Goal: Find specific fact: Find specific fact

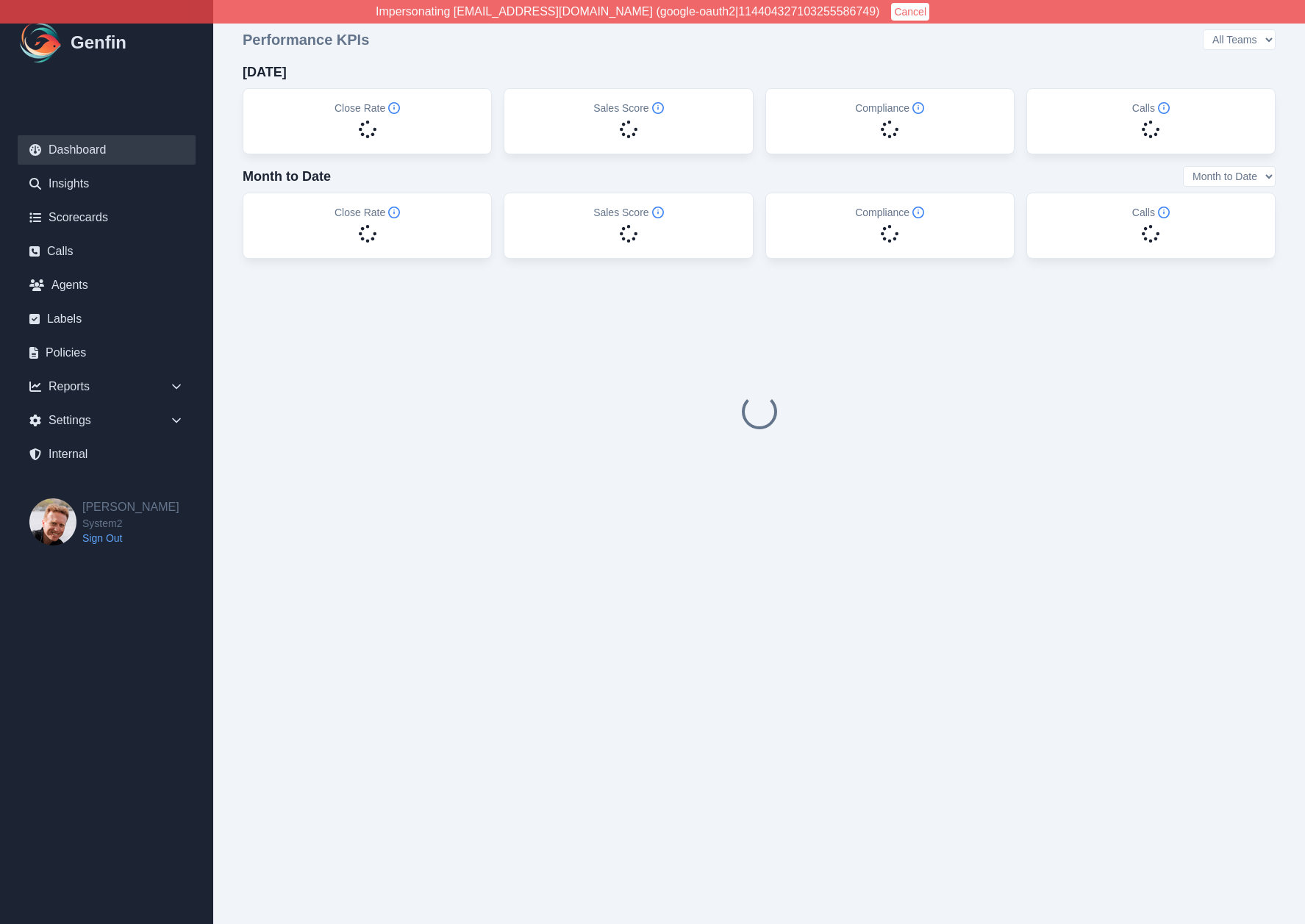
click at [492, 71] on div "[DATE]" at bounding box center [759, 71] width 1033 height 20
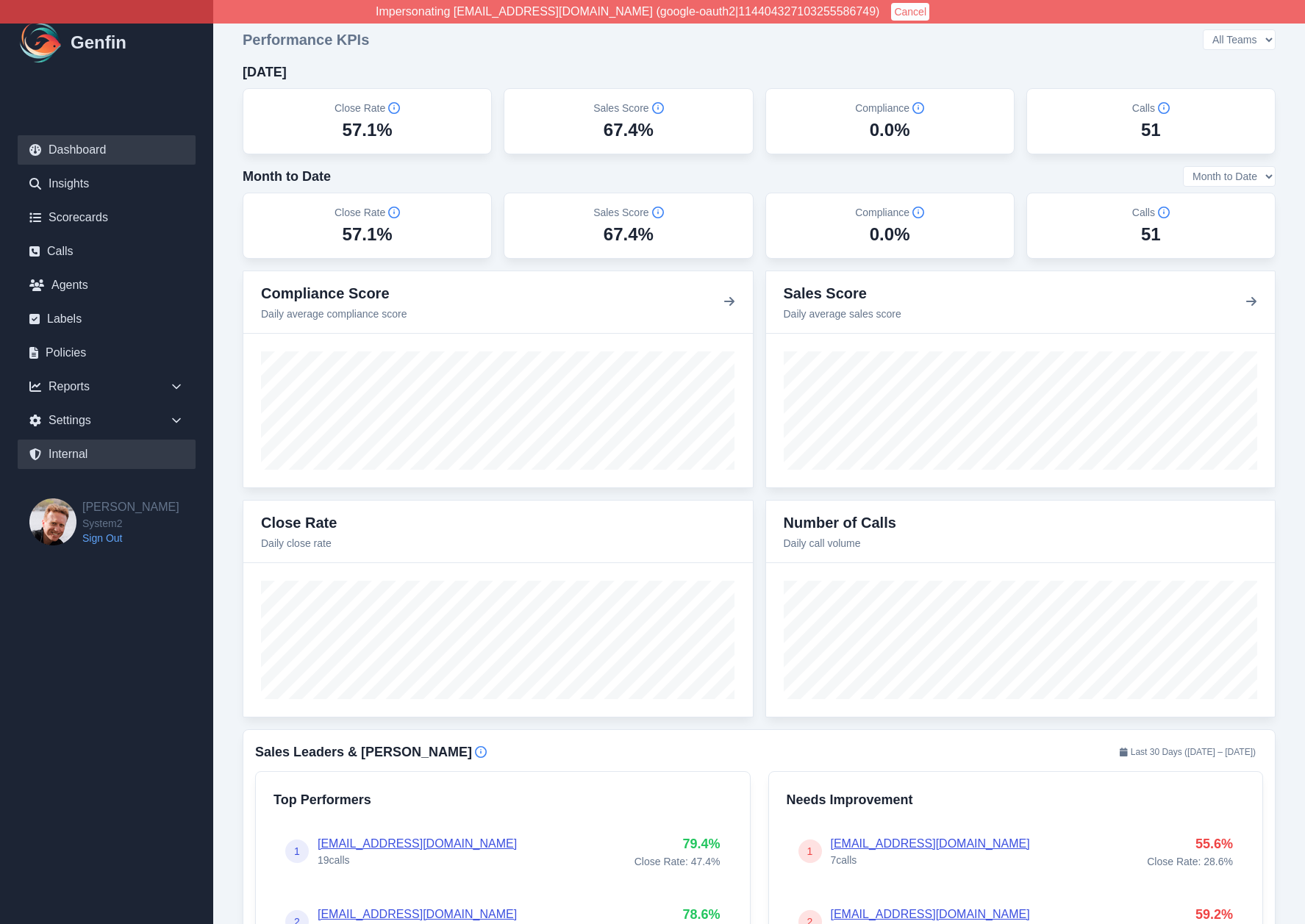
click at [85, 458] on link "Internal" at bounding box center [107, 454] width 178 height 29
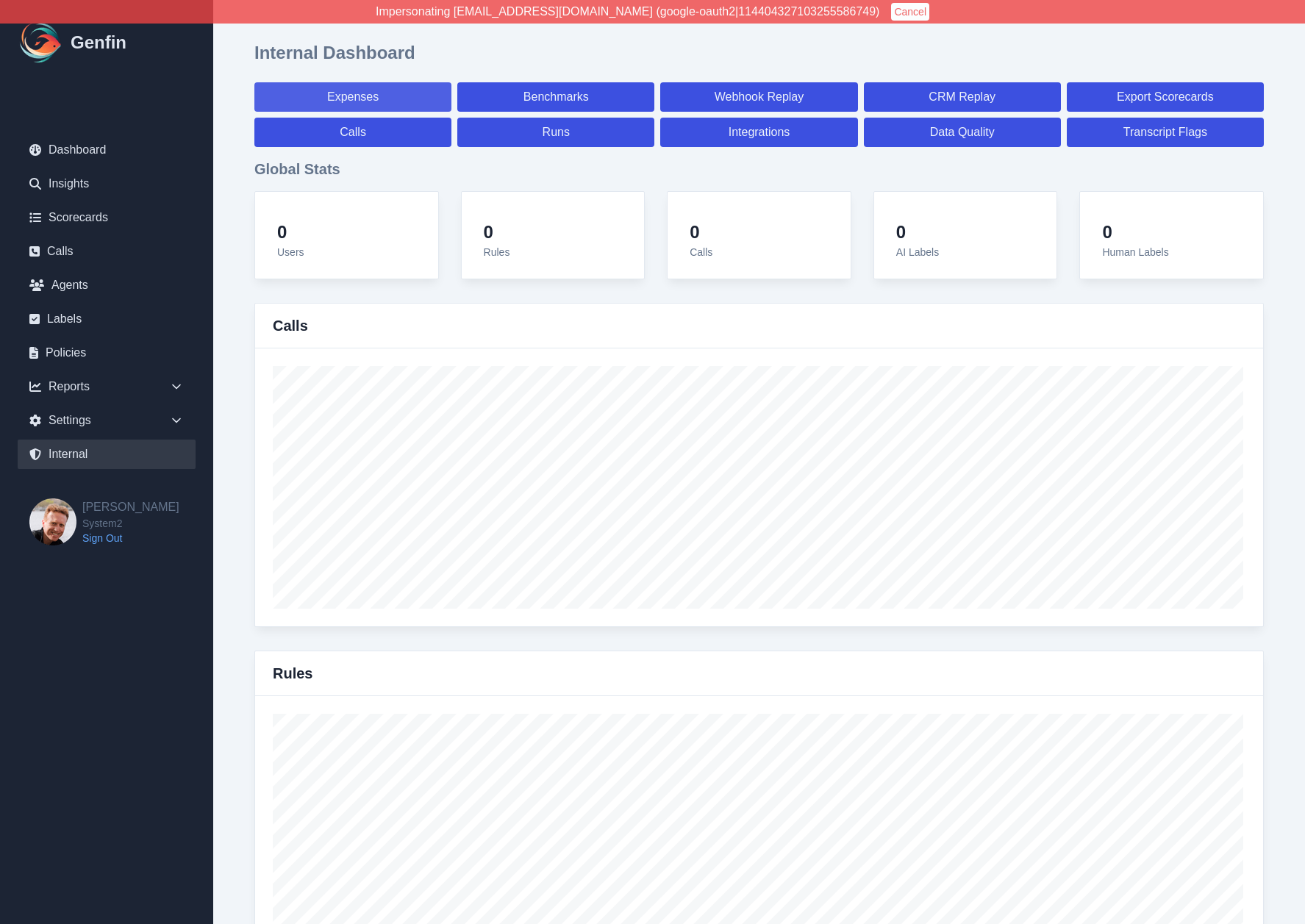
select select "paid"
select select "7"
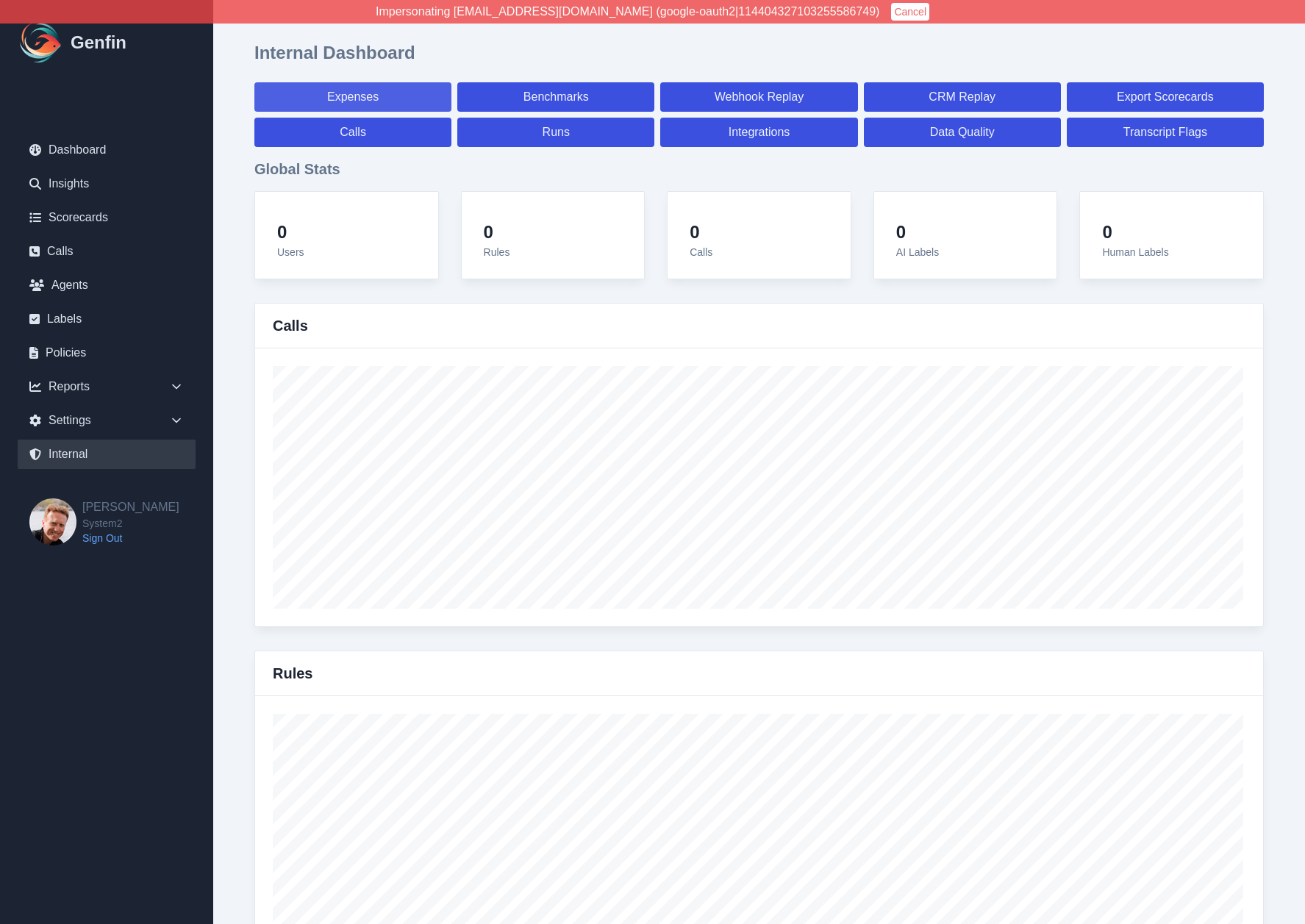
select select "paid"
select select "7"
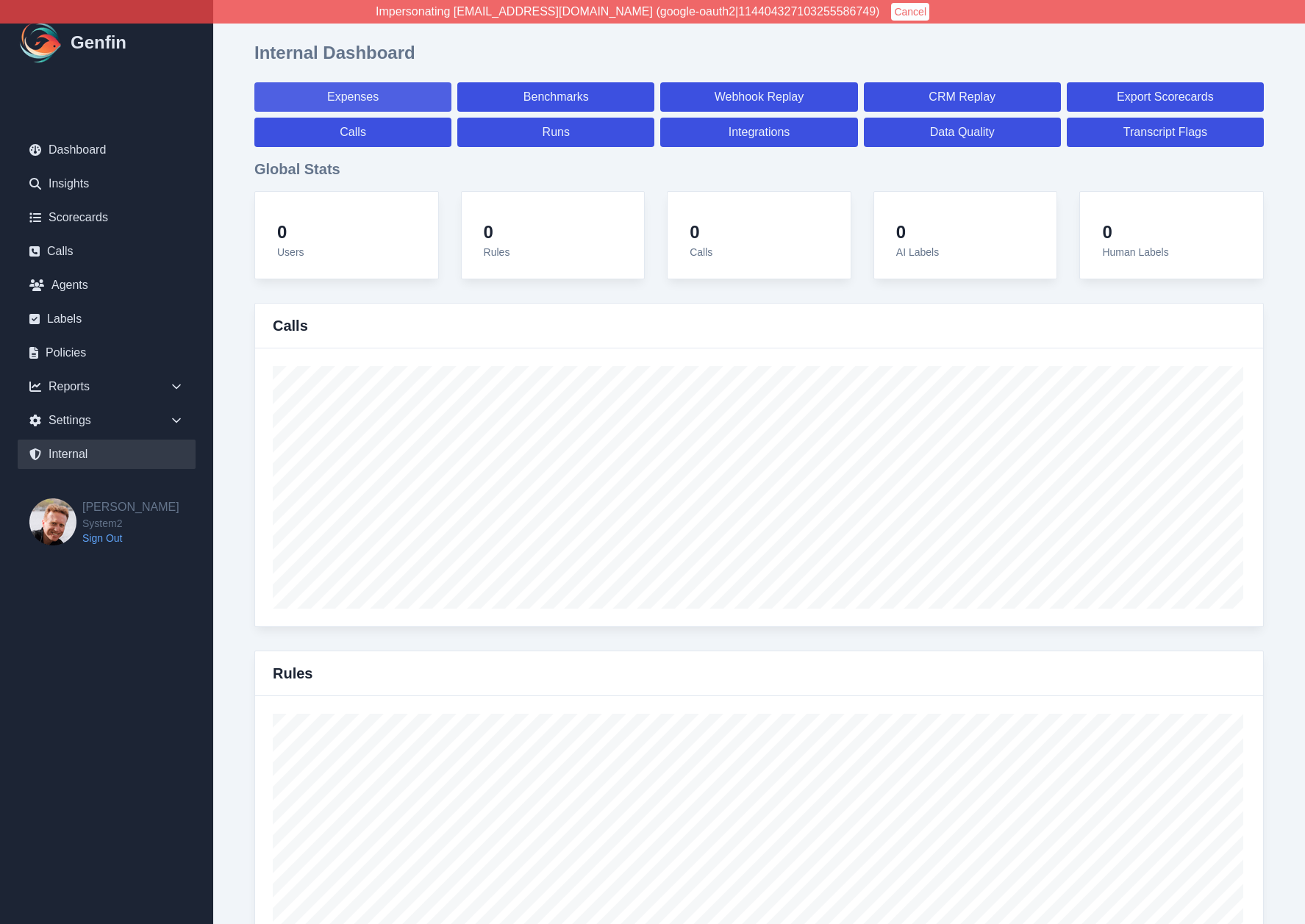
select select "7"
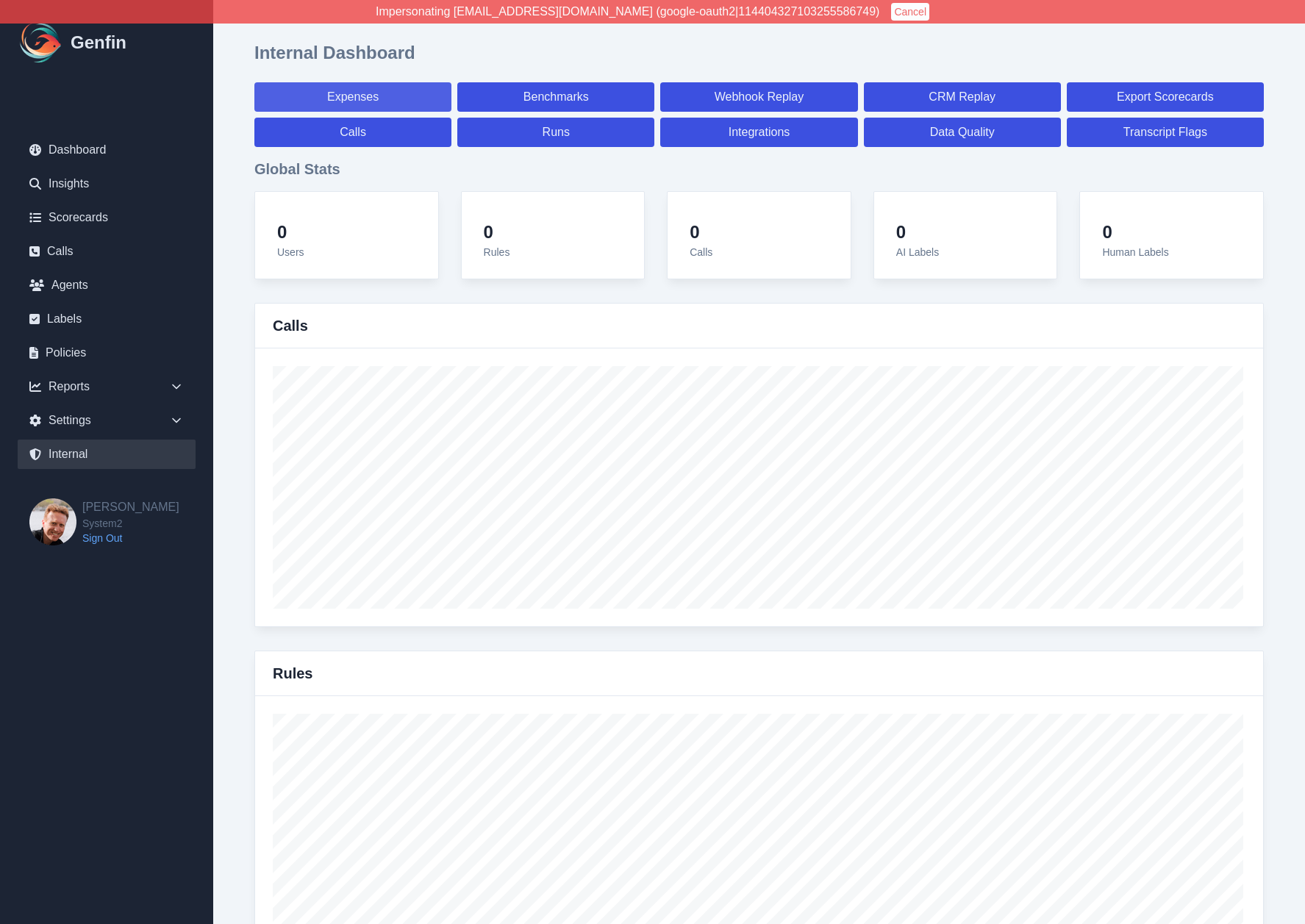
select select "7"
select select "paid"
select select "7"
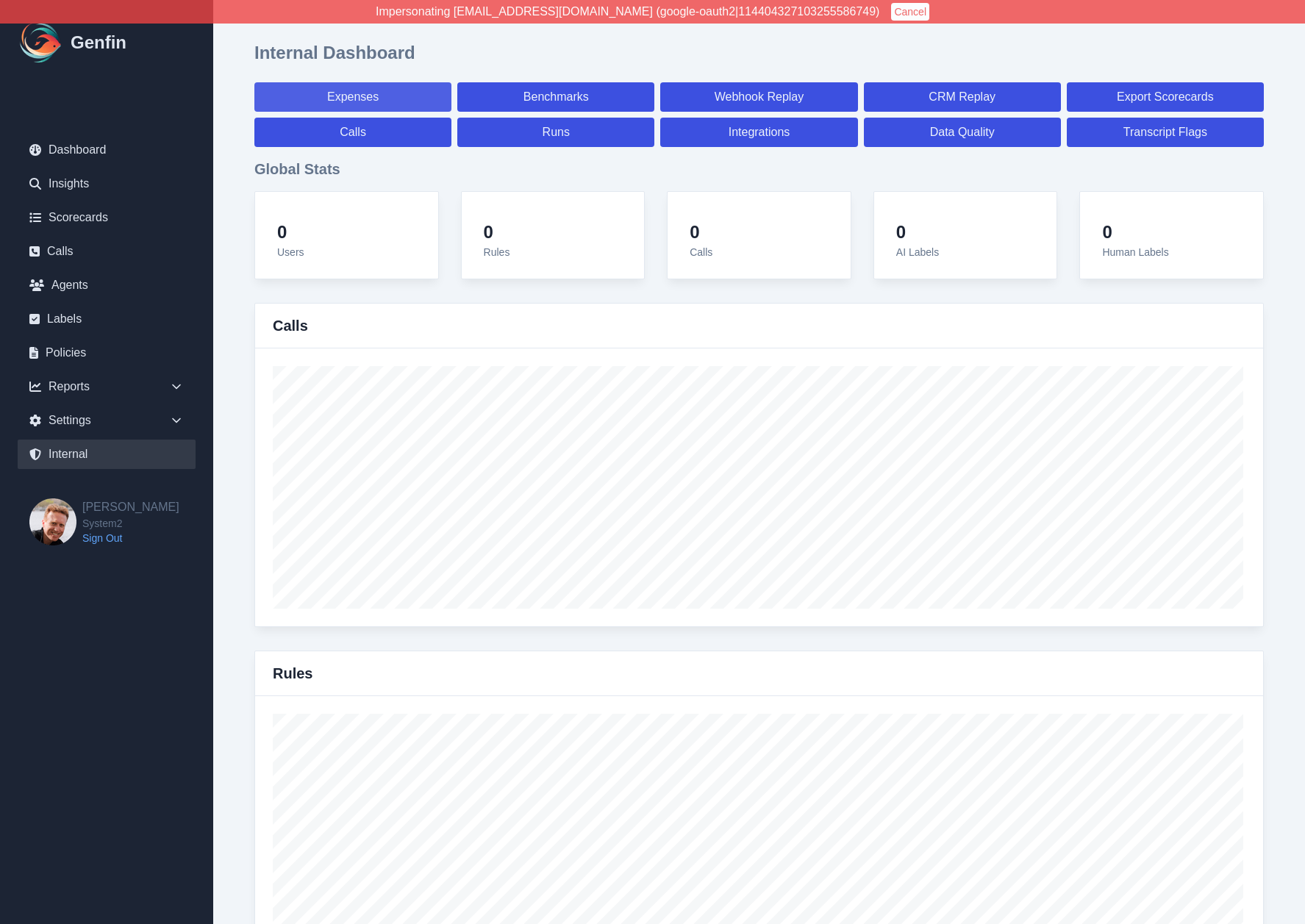
select select "7"
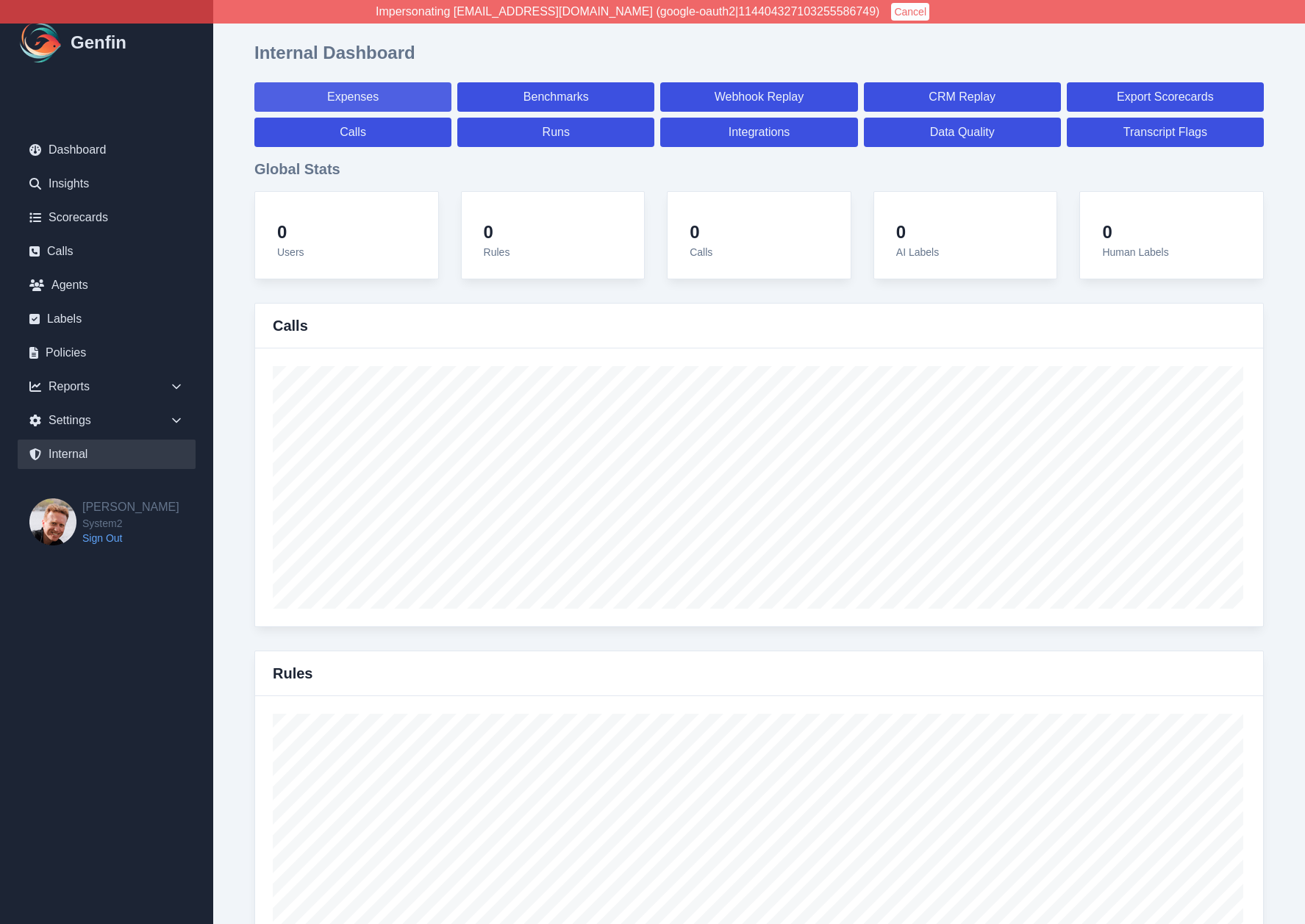
select select "7"
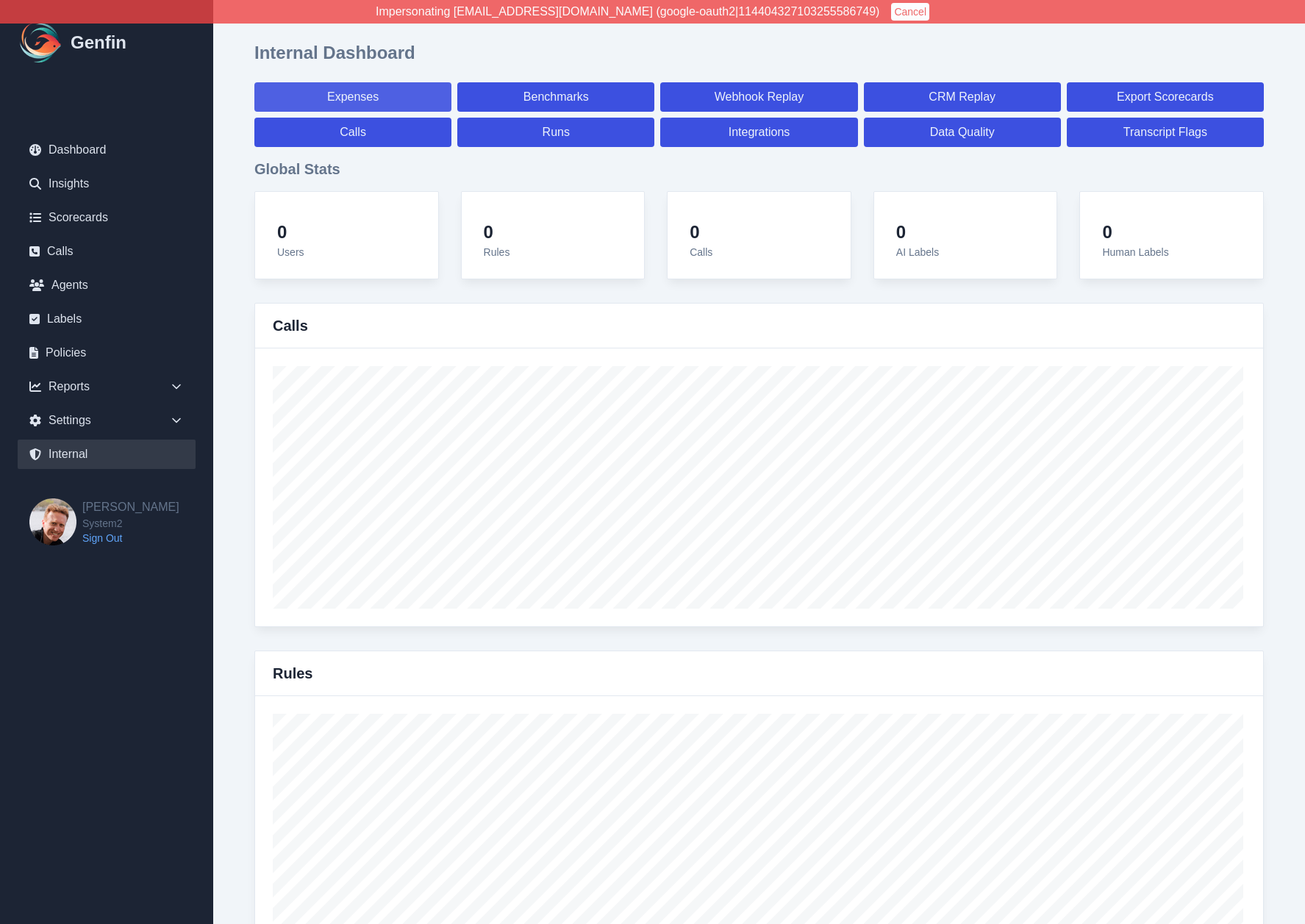
select select "7"
select select "paid"
select select "7"
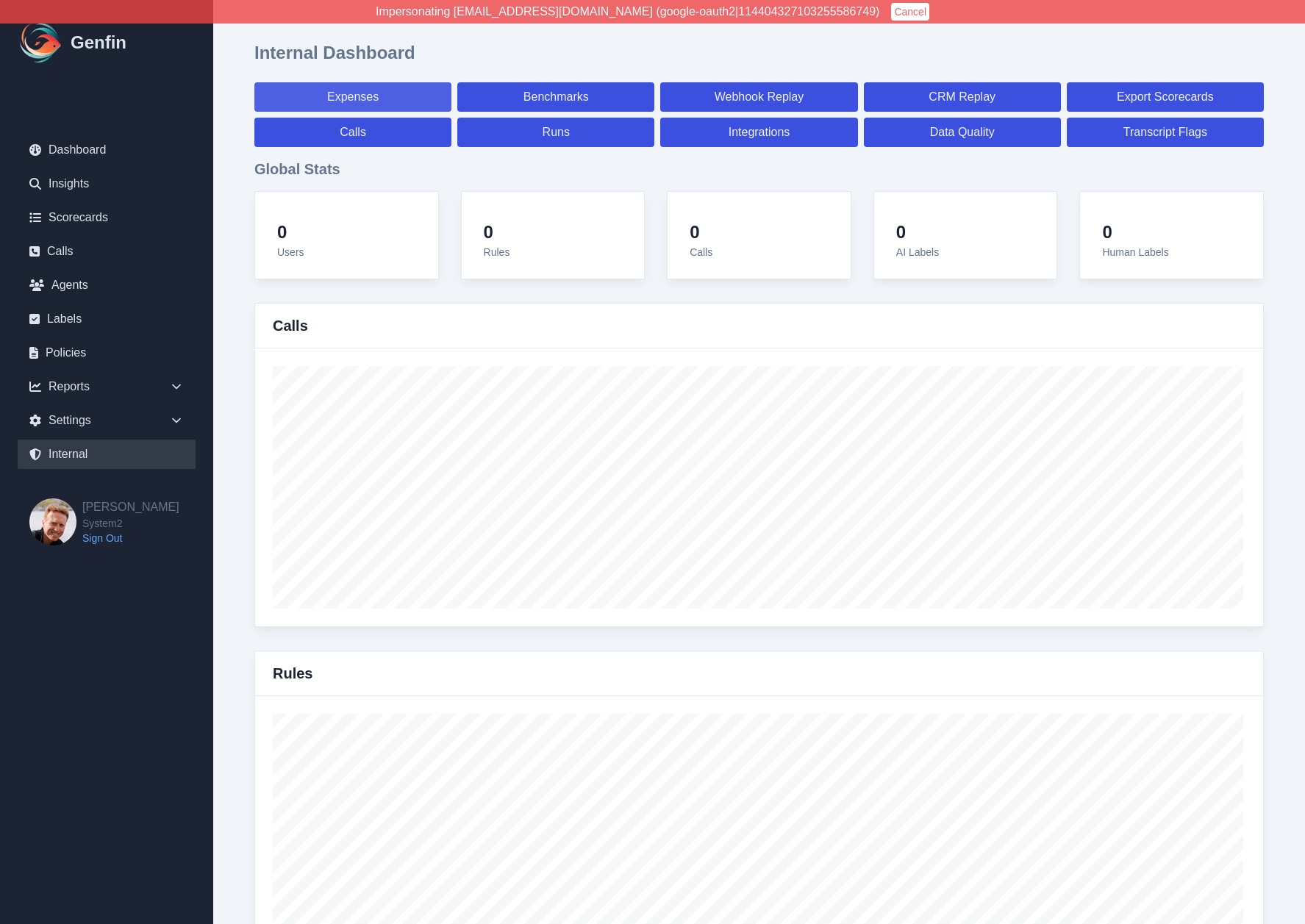
select select "7"
select select "paid"
select select "7"
select select "paid"
select select "7"
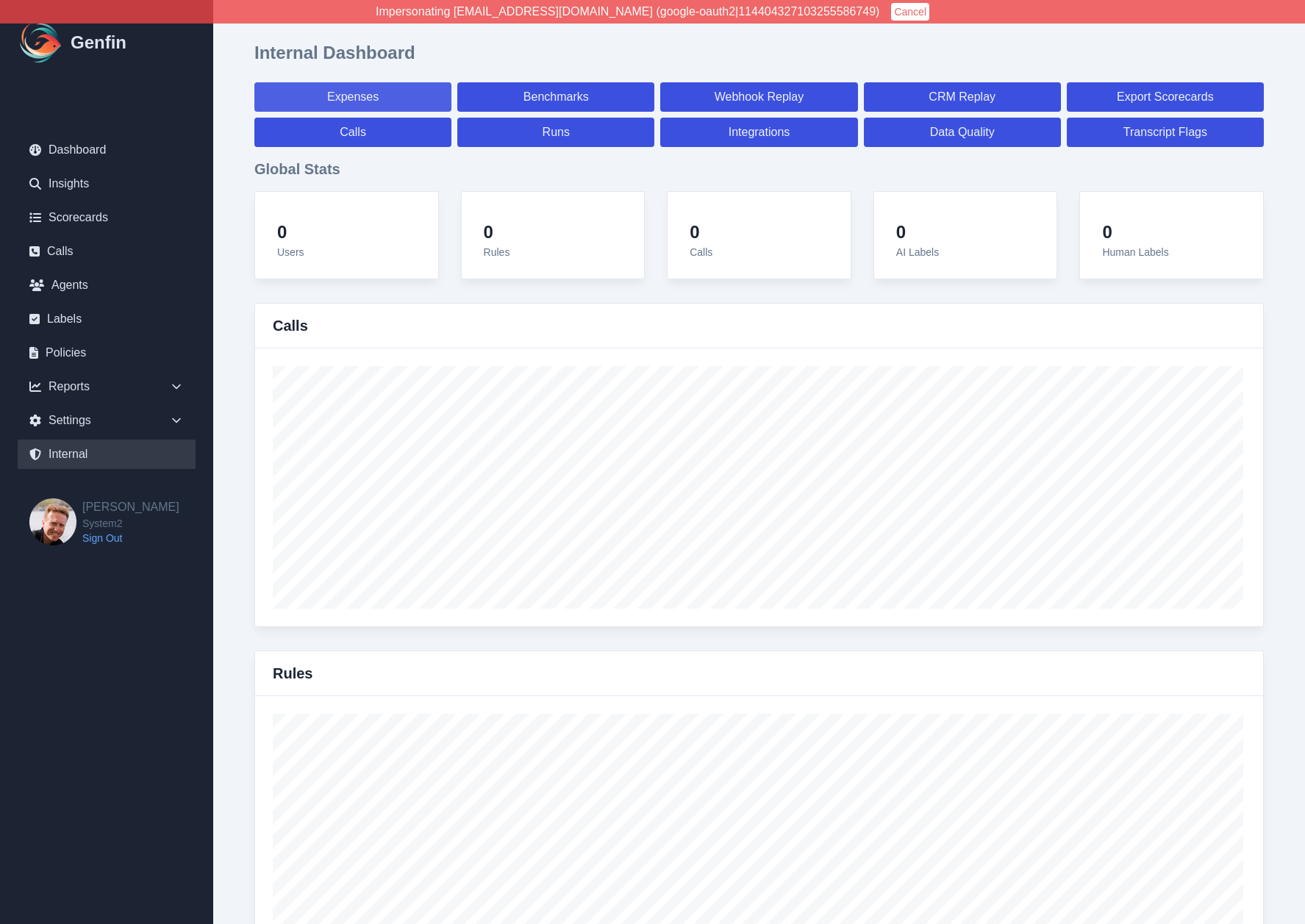
select select "paid"
select select "7"
select select "paid"
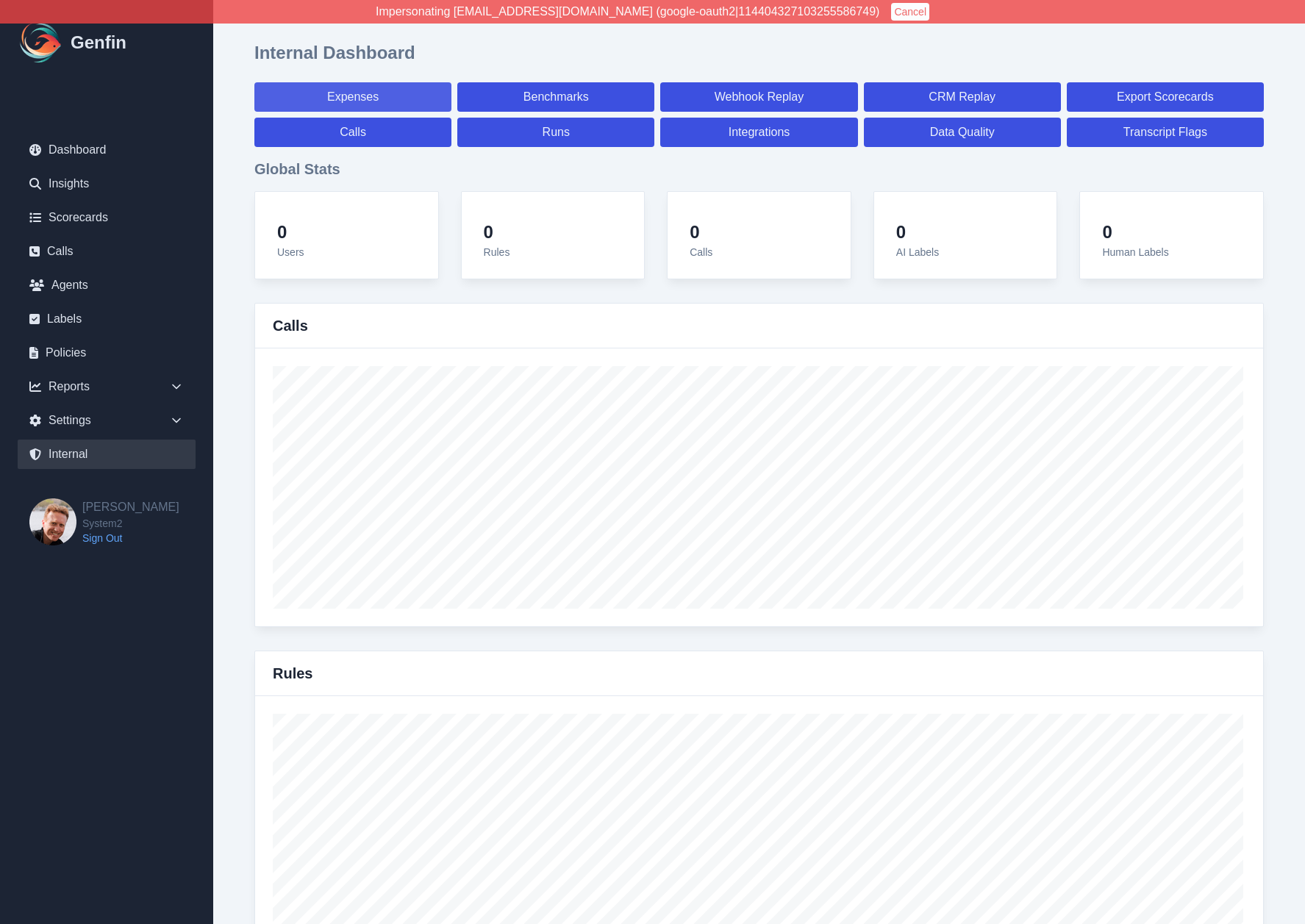
select select "7"
select select "paid"
select select "7"
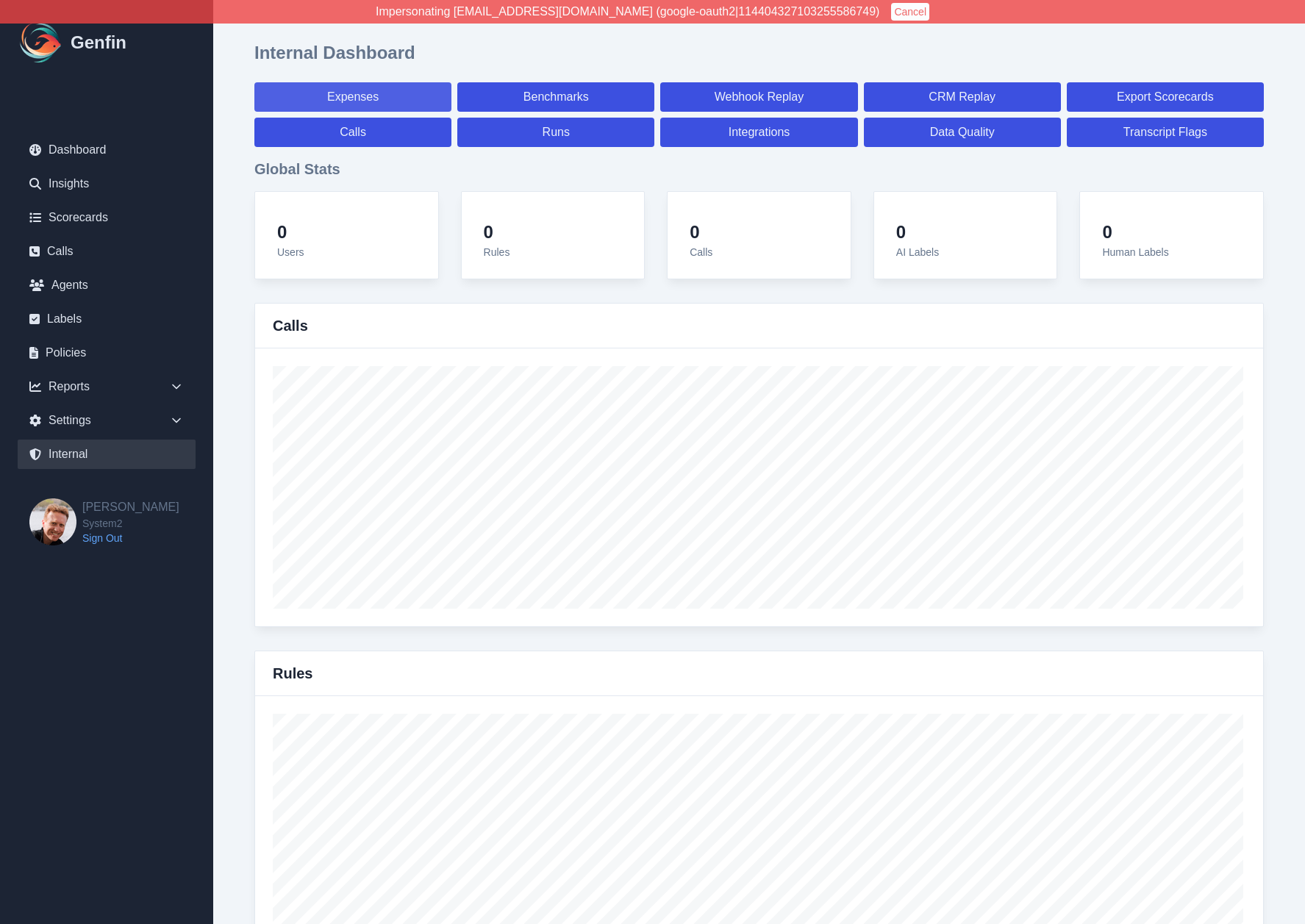
select select "7"
select select "paid"
select select "7"
select select "paid"
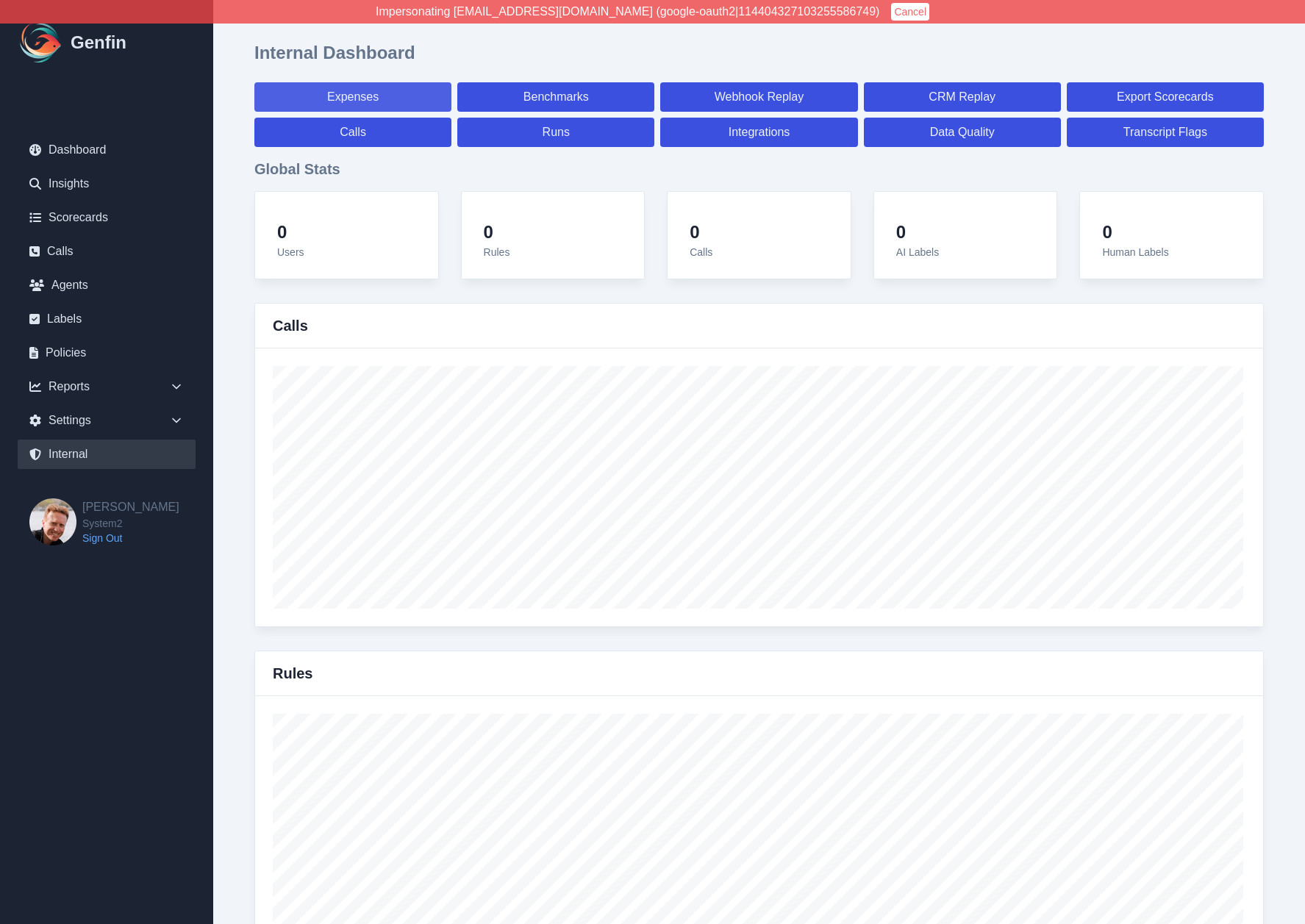
select select "7"
select select "paid"
select select "7"
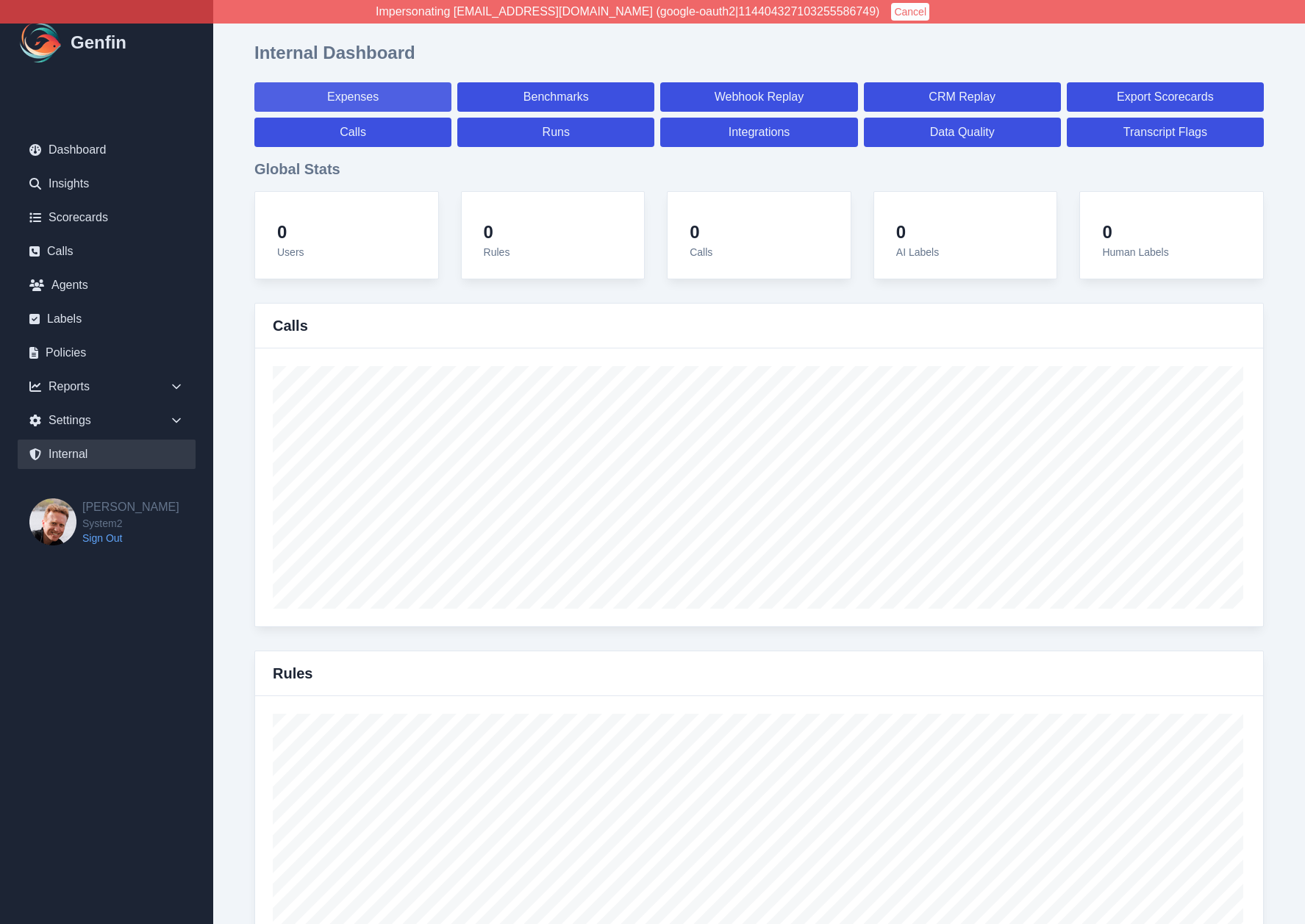
select select "7"
select select "paid"
select select "7"
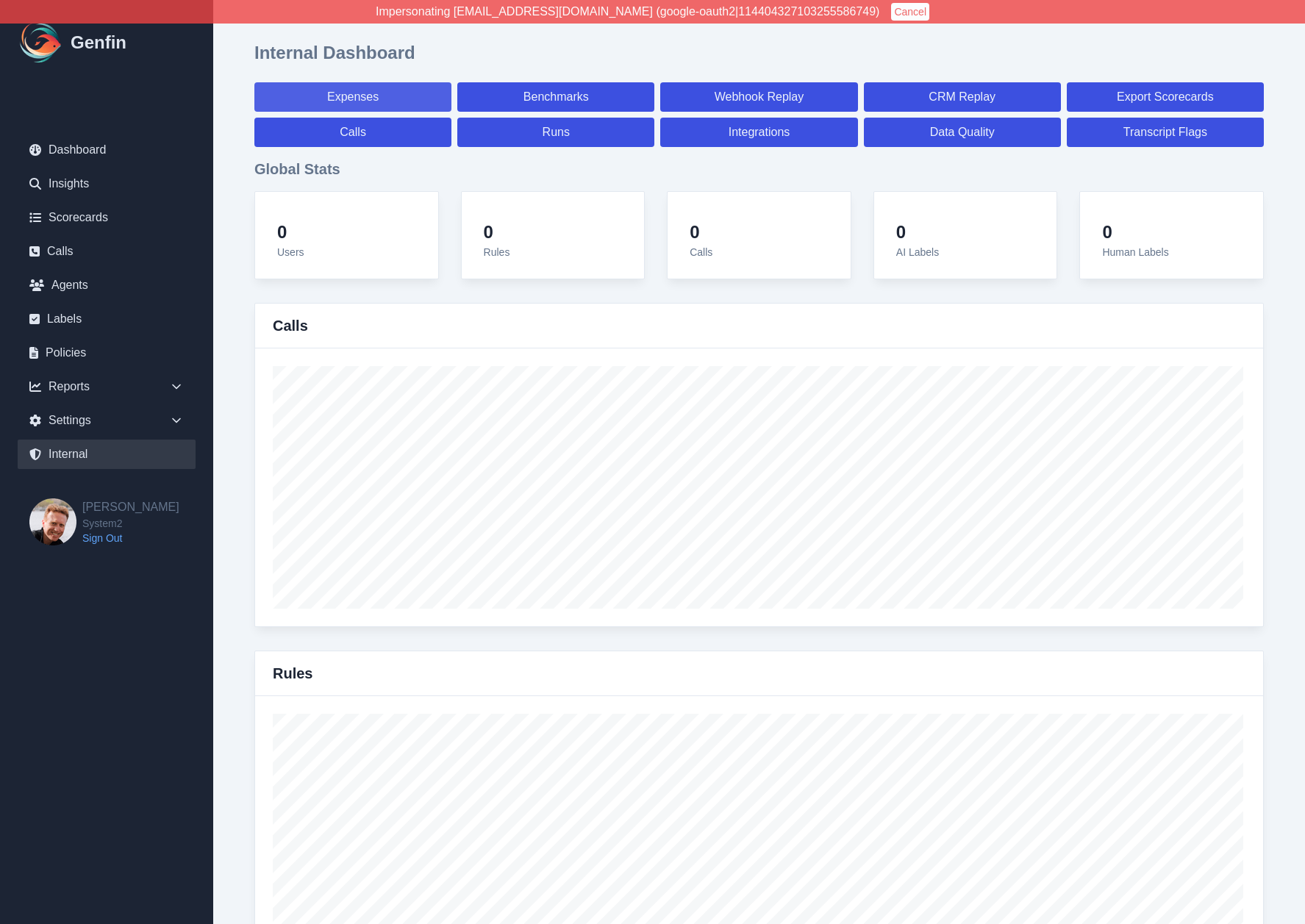
select select "7"
select select "paid"
select select "7"
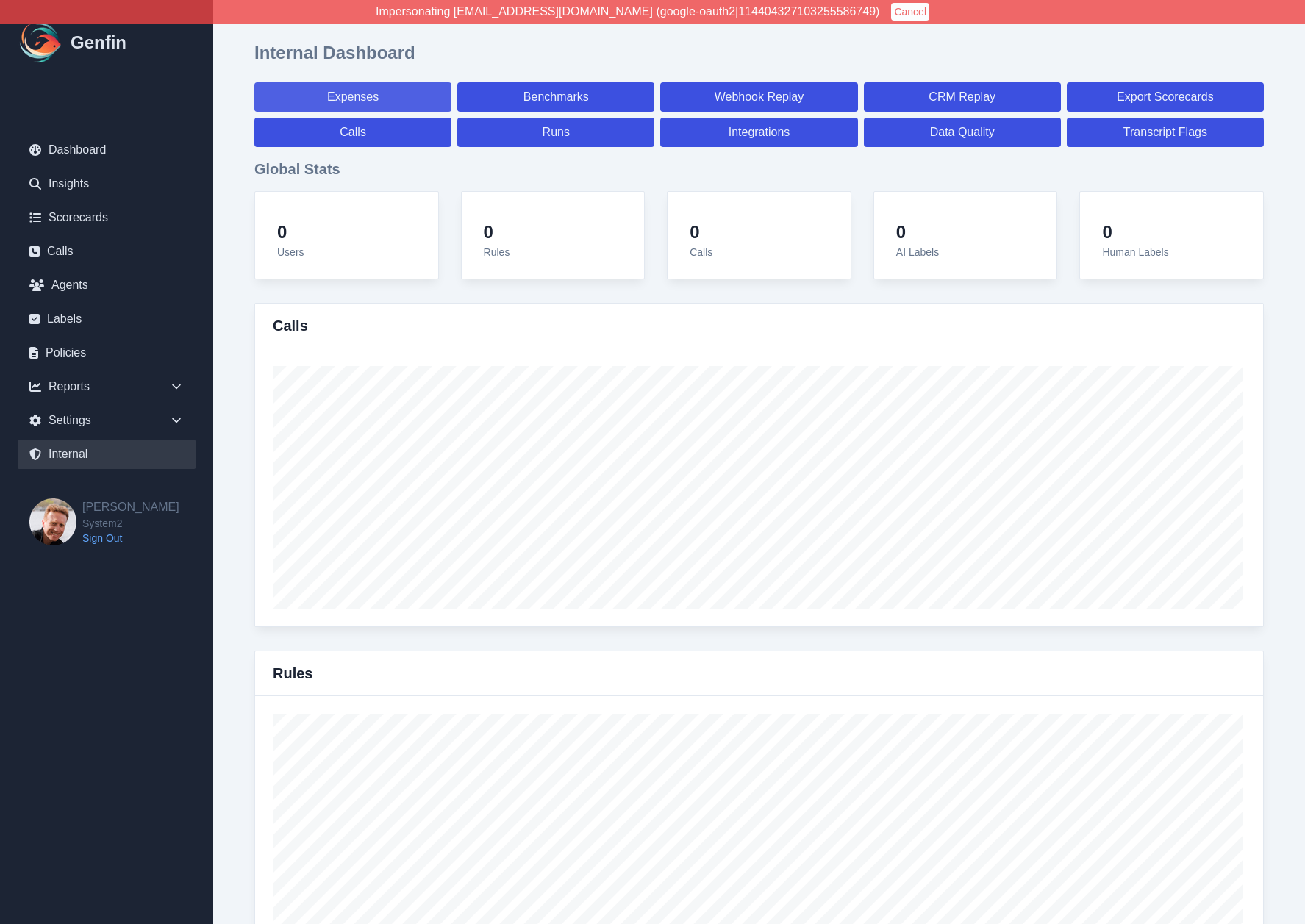
select select "7"
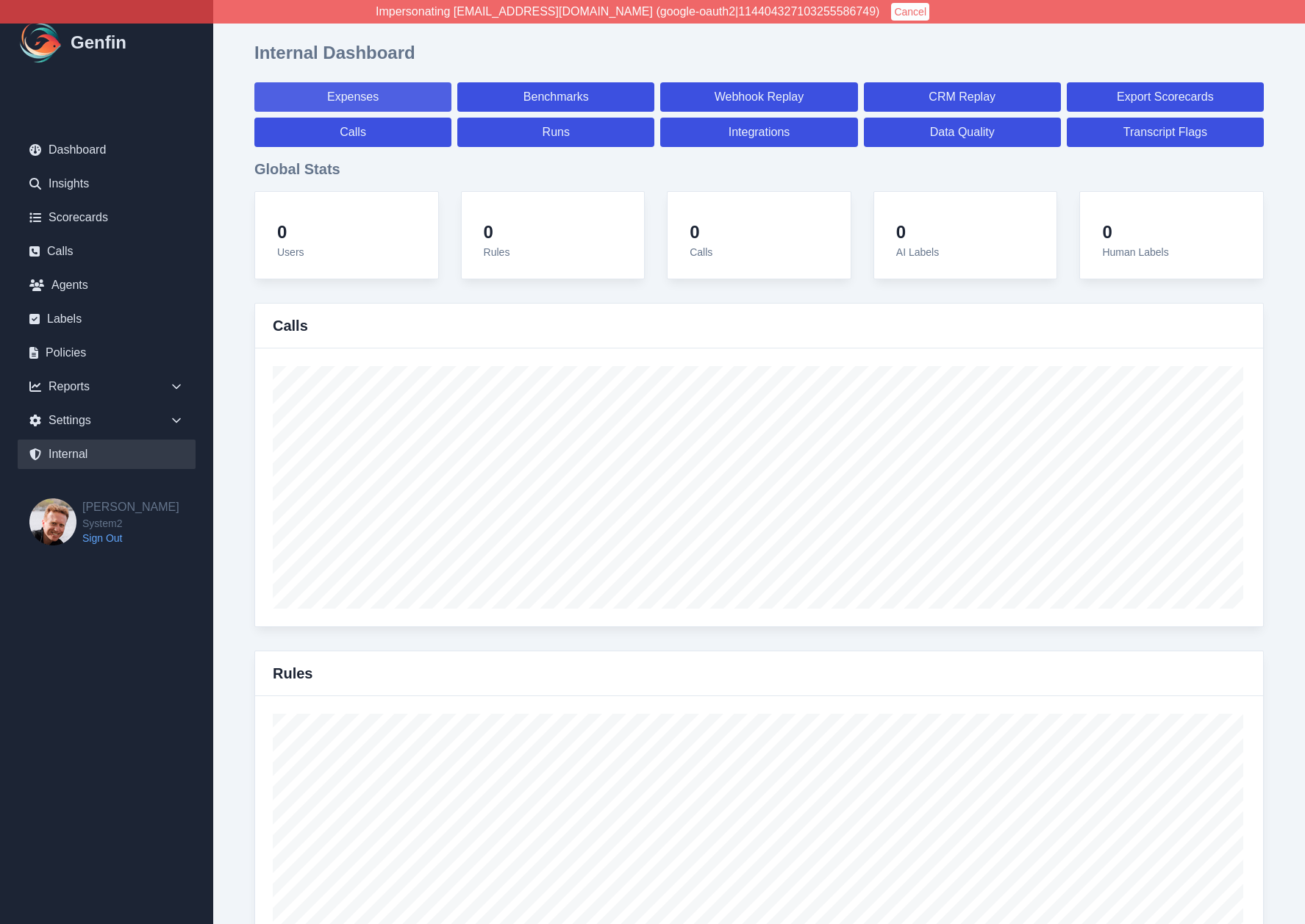
select select "paid"
select select "7"
click at [378, 97] on link "Expenses" at bounding box center [353, 96] width 197 height 29
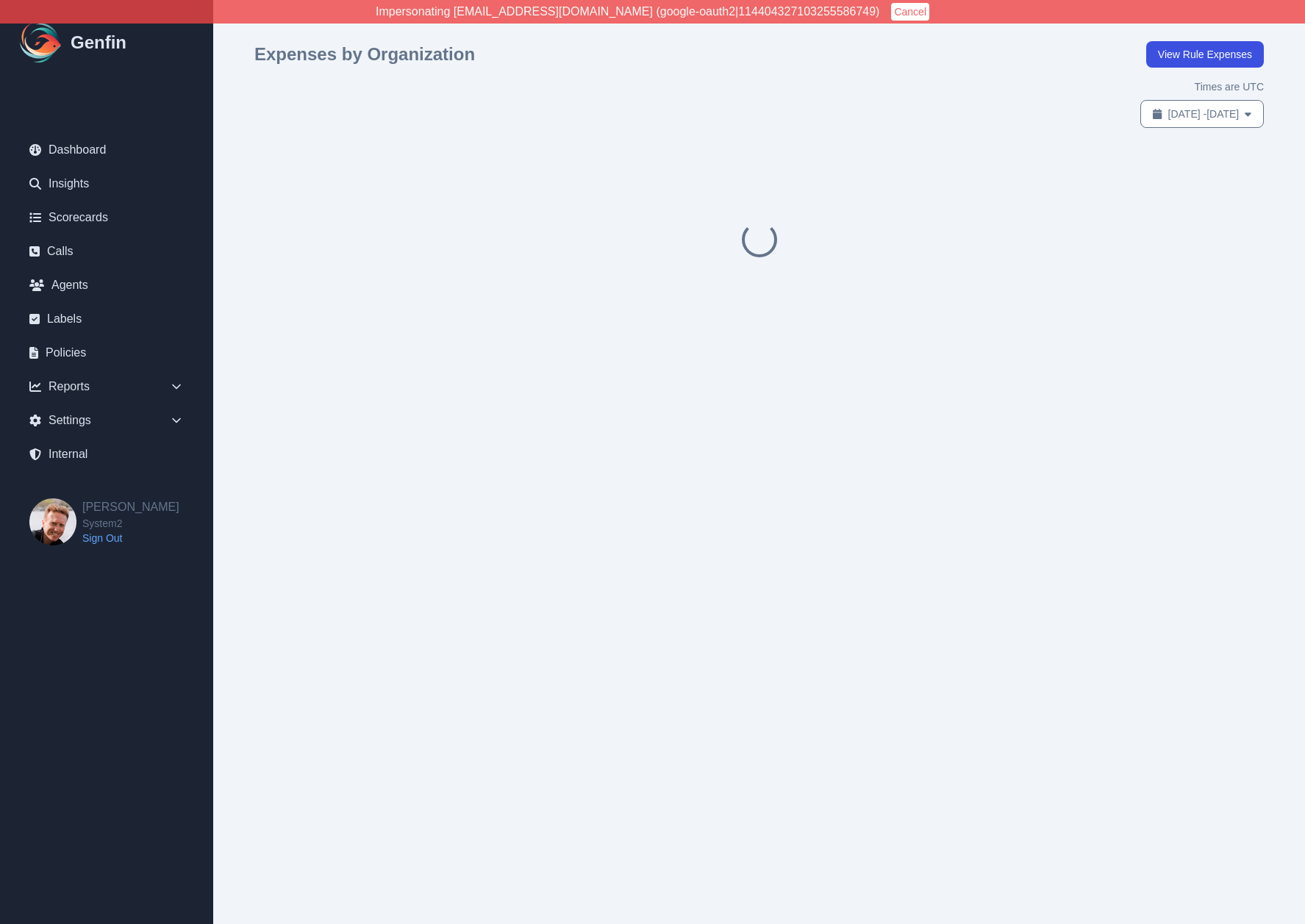
click at [1168, 108] on span "[DATE] - [DATE]" at bounding box center [1204, 114] width 71 height 15
select select "8"
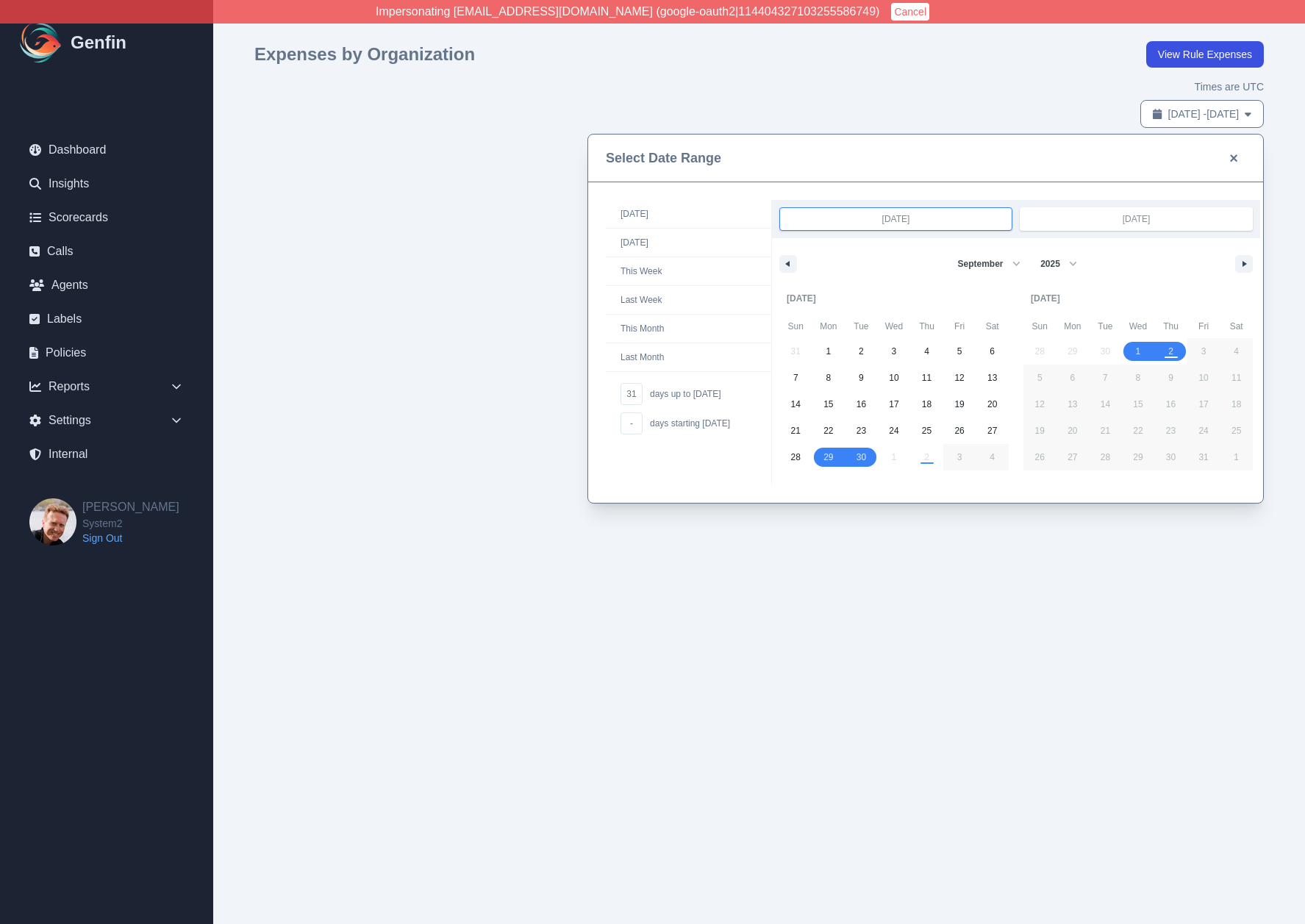
drag, startPoint x: 834, startPoint y: 460, endPoint x: 1163, endPoint y: 346, distance: 348.2
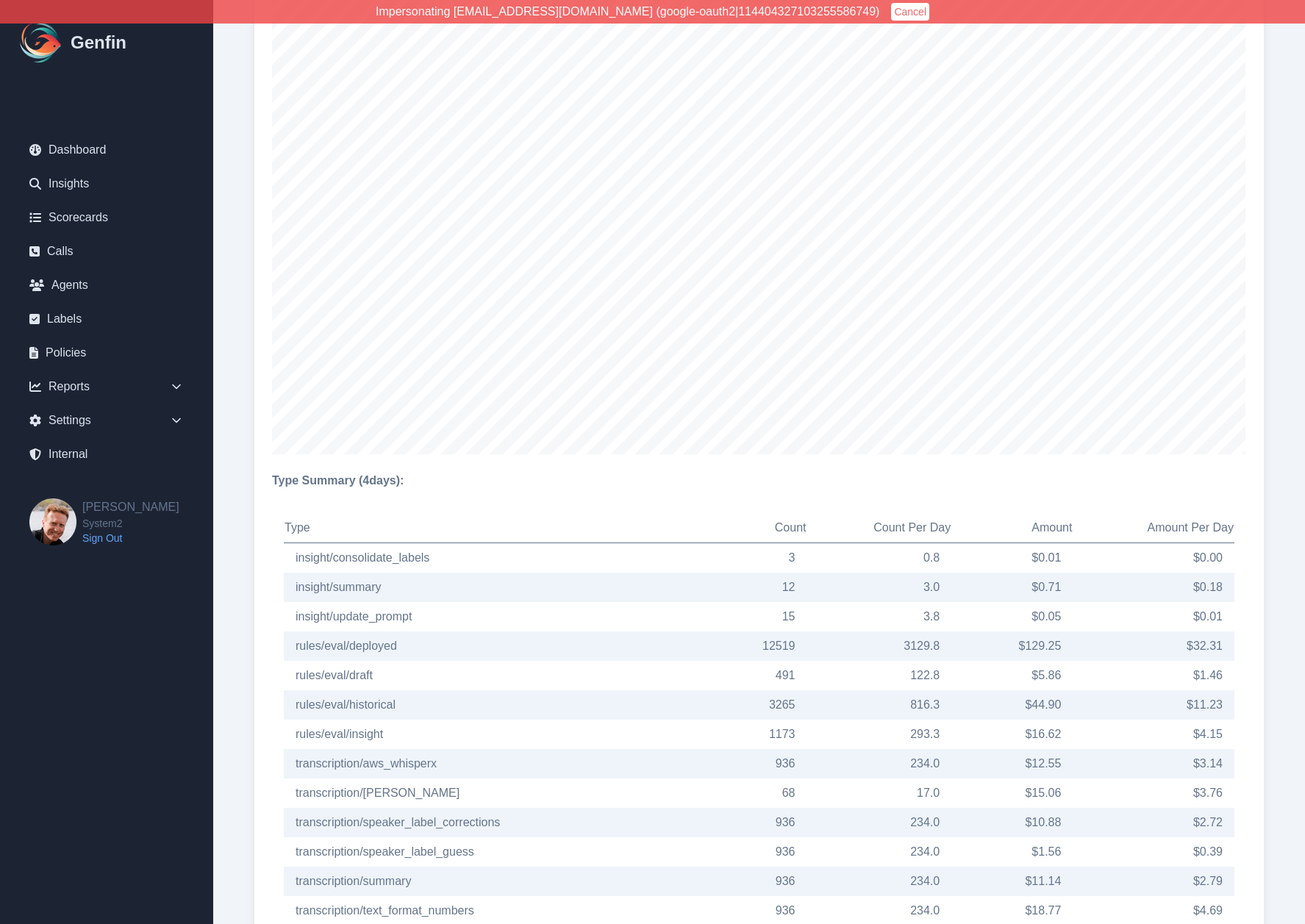
scroll to position [1032, 0]
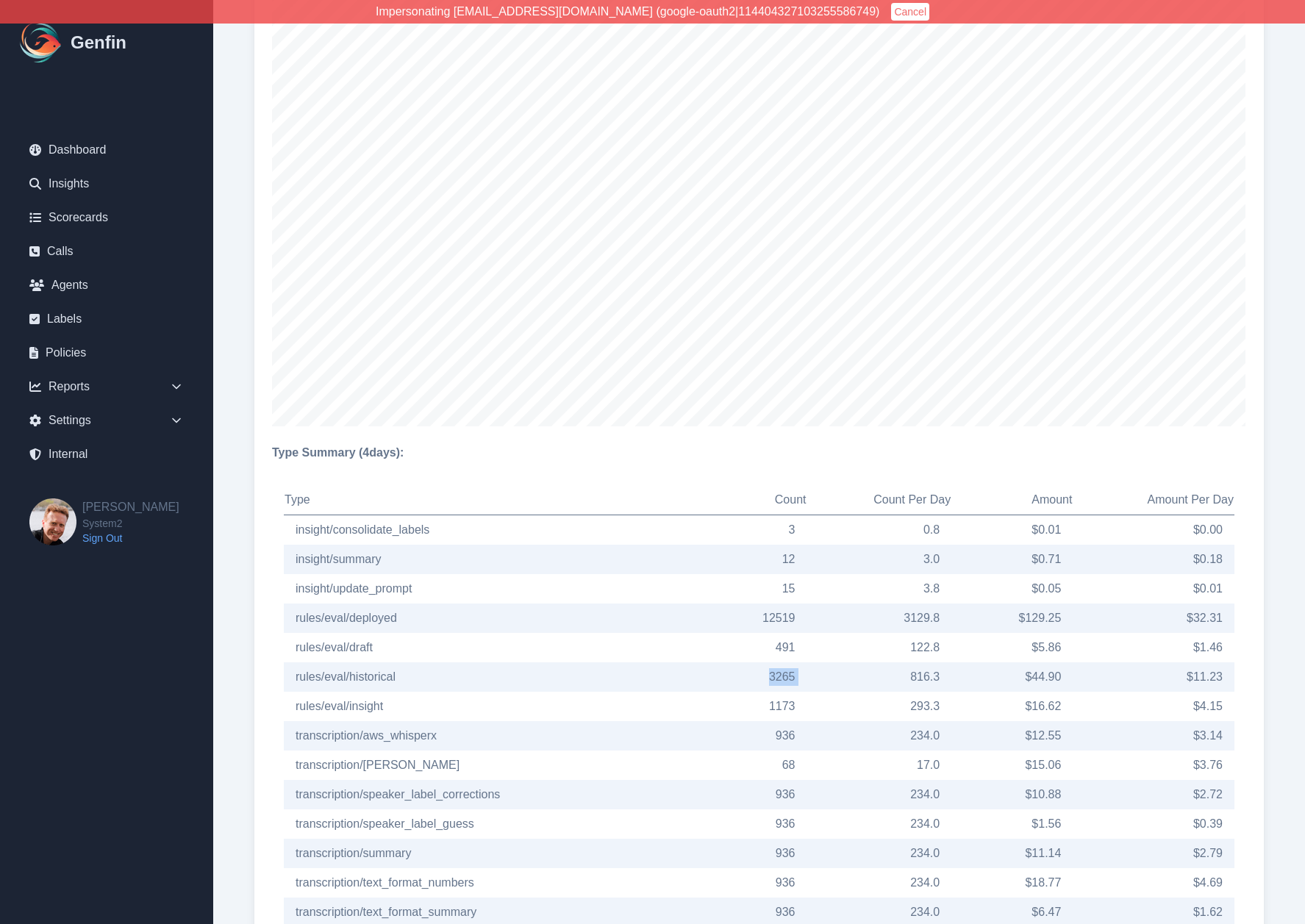
drag, startPoint x: 765, startPoint y: 676, endPoint x: 812, endPoint y: 676, distance: 47.0
click at [812, 676] on tr "rules/eval/historical 3265 816.3 $ 44.90 $ 11.23" at bounding box center [759, 676] width 951 height 29
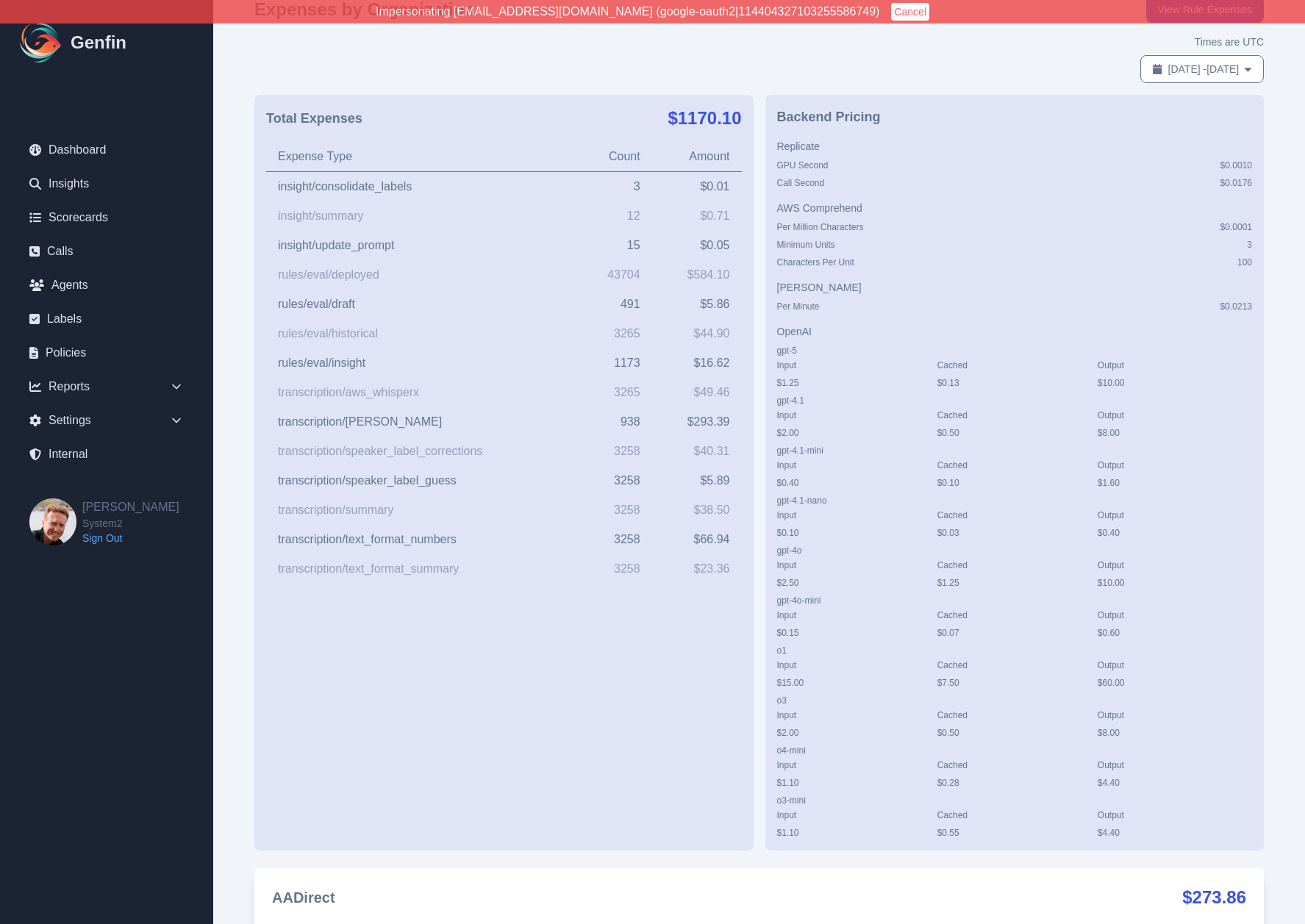
scroll to position [0, 0]
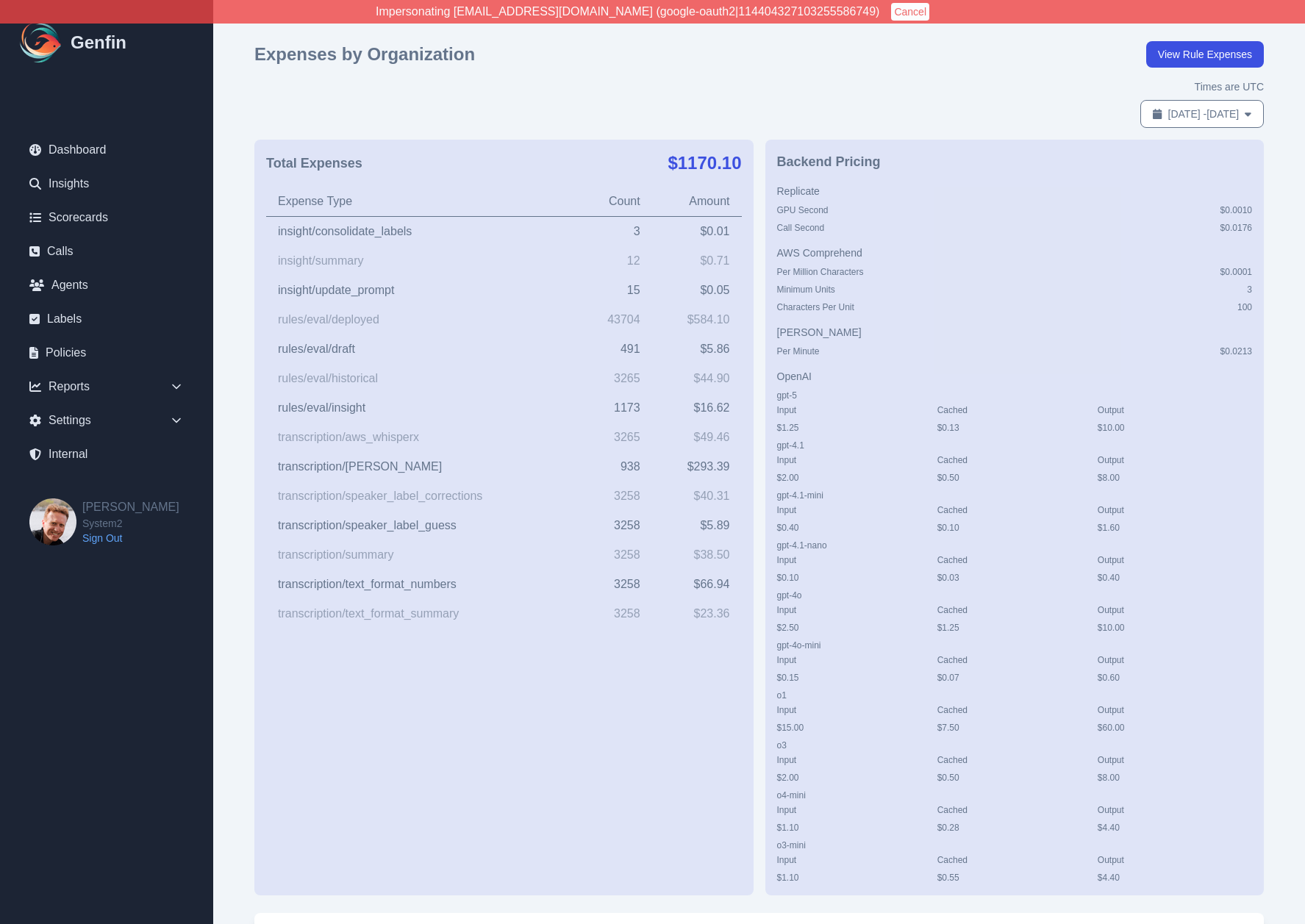
click at [1140, 123] on button "[DATE] - [DATE]" at bounding box center [1202, 114] width 123 height 28
select select "8"
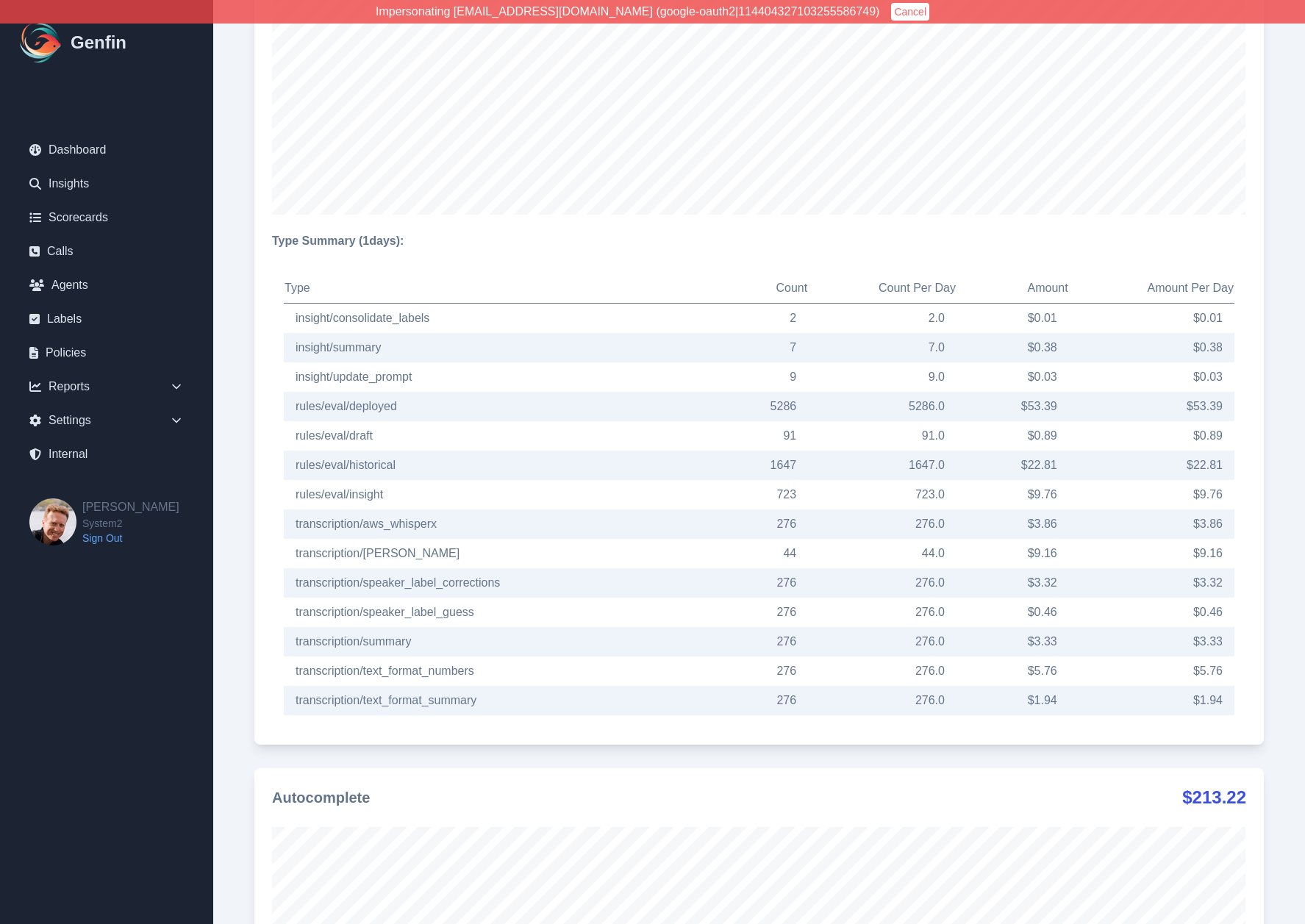
scroll to position [1275, 0]
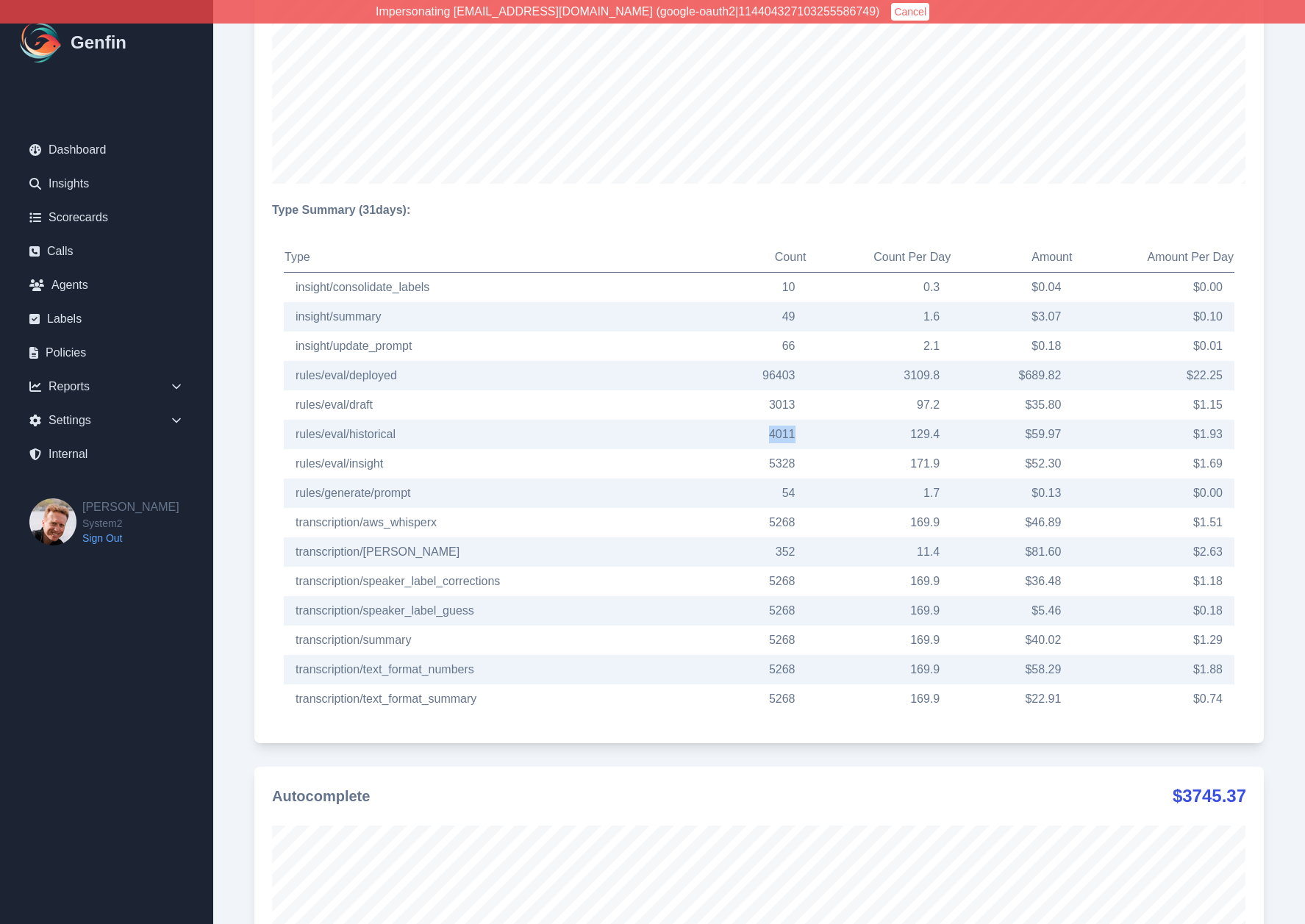
drag, startPoint x: 764, startPoint y: 430, endPoint x: 803, endPoint y: 430, distance: 39.0
click at [803, 430] on td "4011" at bounding box center [756, 434] width 104 height 29
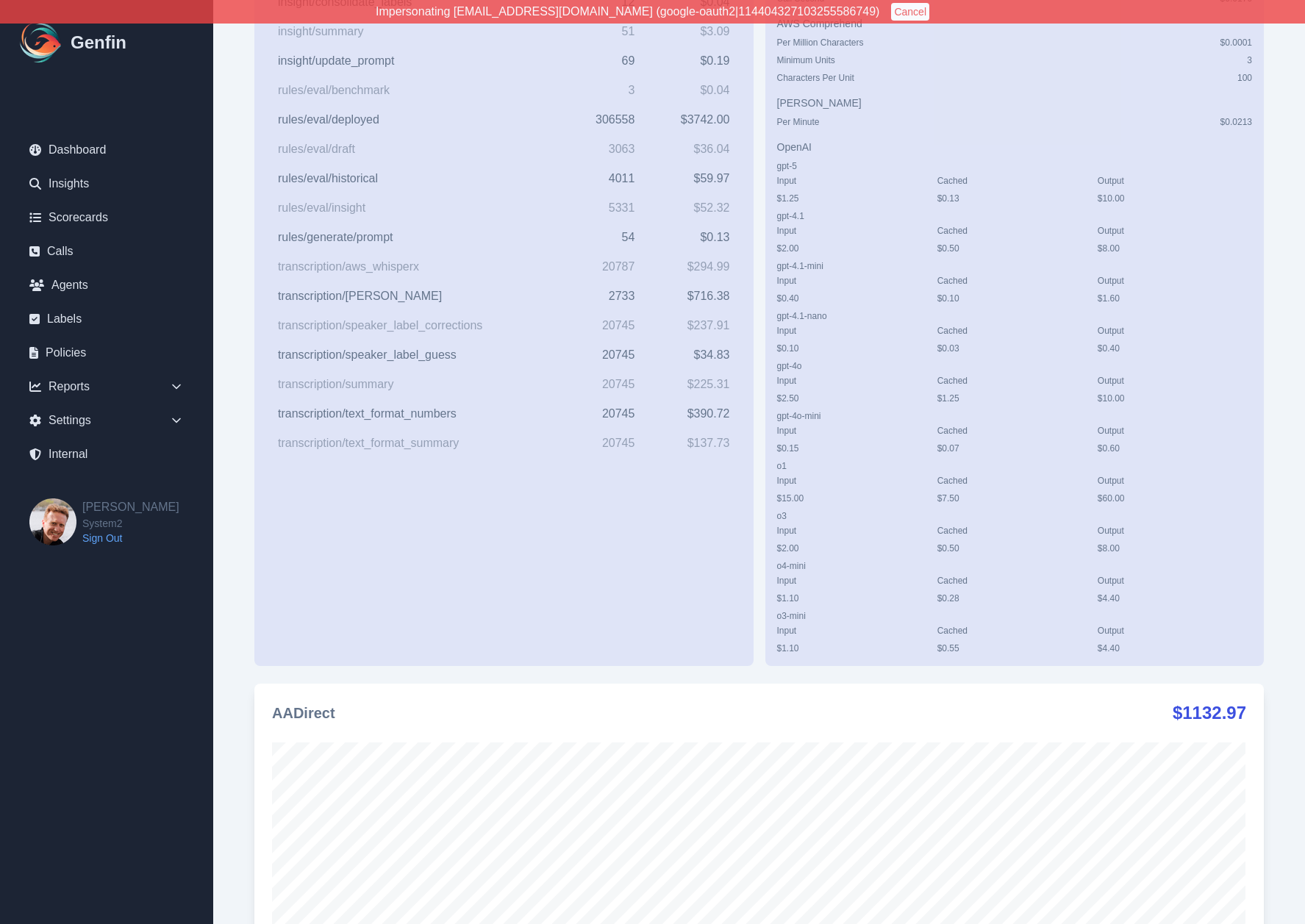
scroll to position [0, 0]
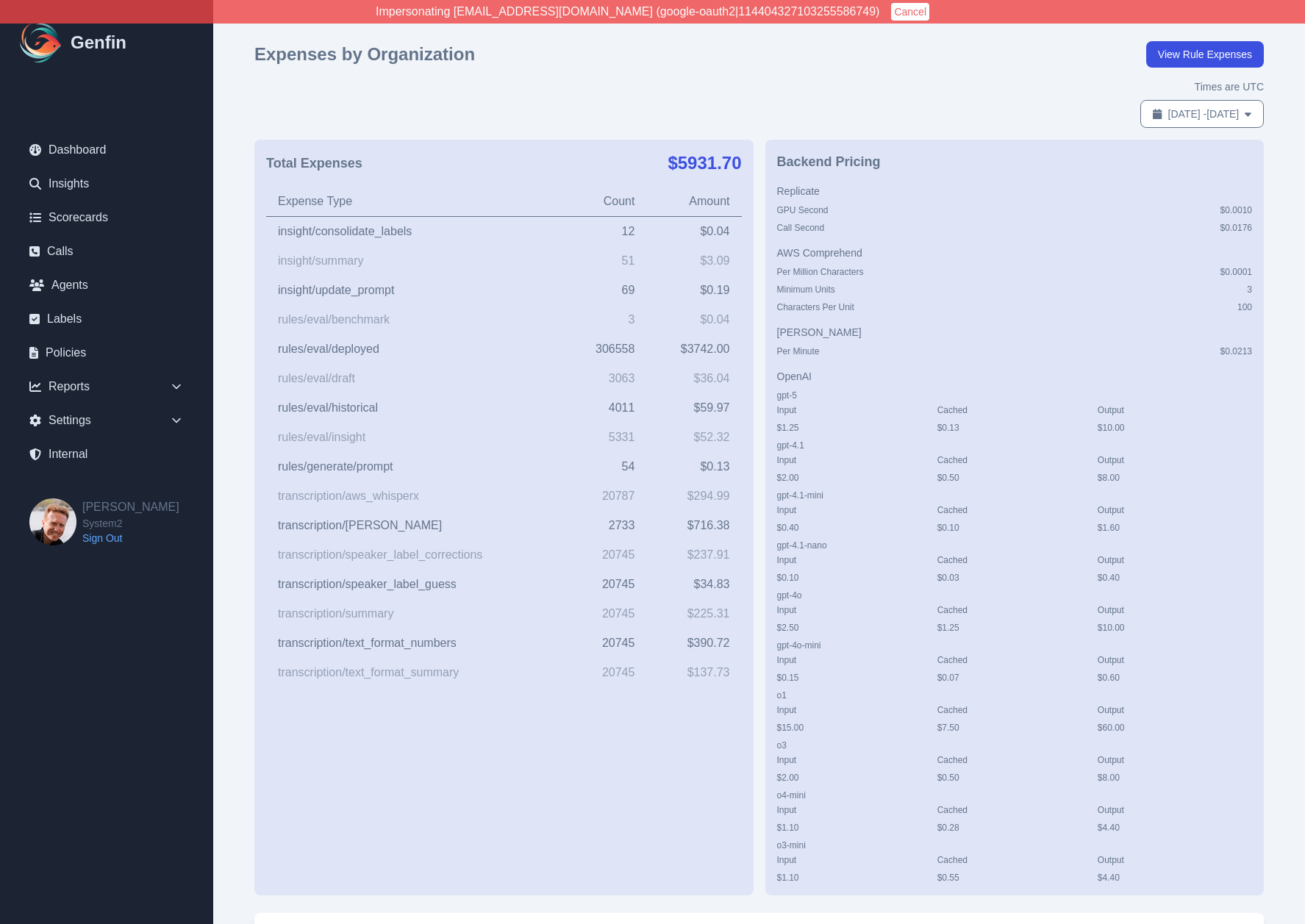
click at [1180, 116] on span "[DATE] - [DATE]" at bounding box center [1204, 114] width 71 height 15
select select "8"
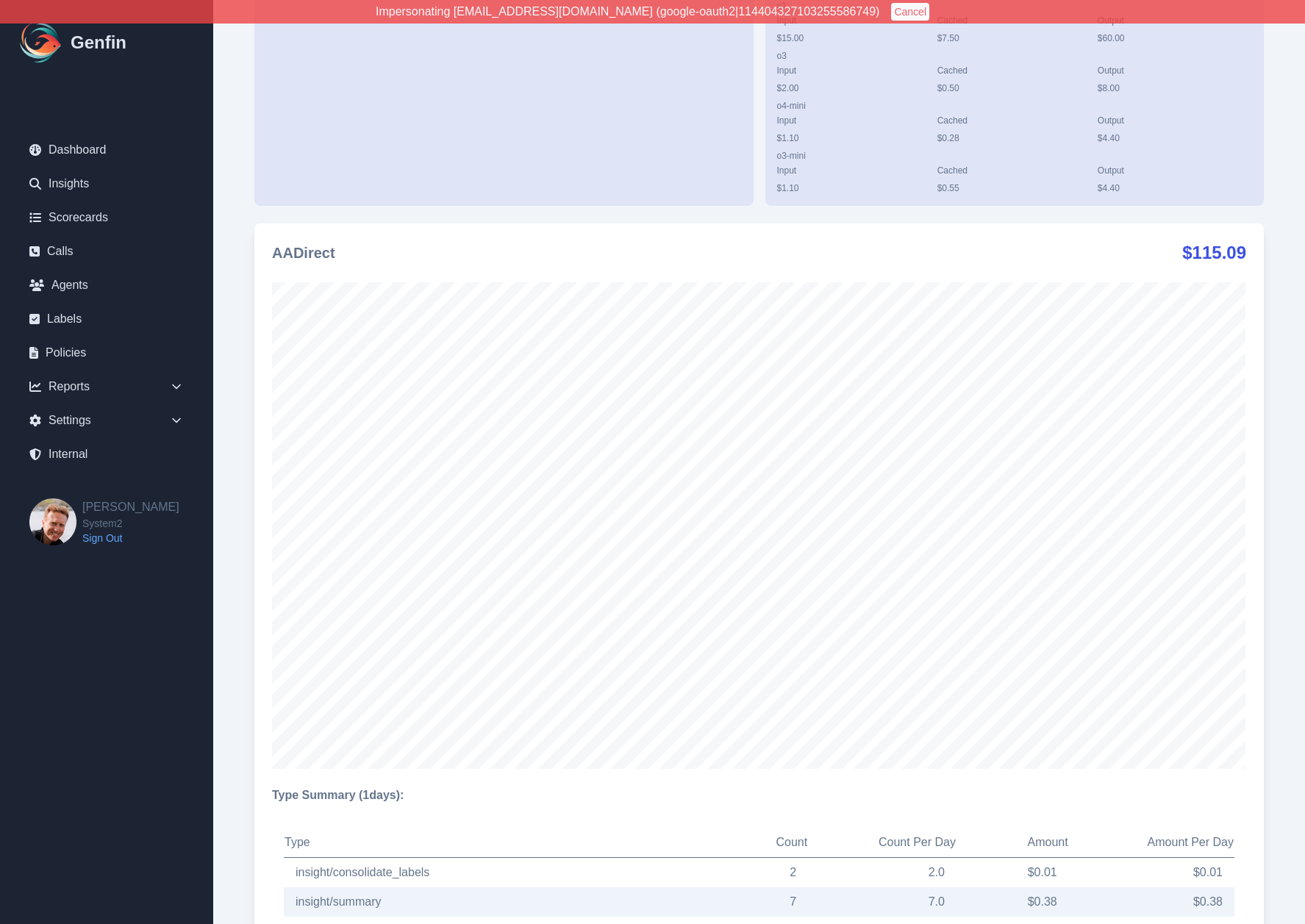
scroll to position [1235, 0]
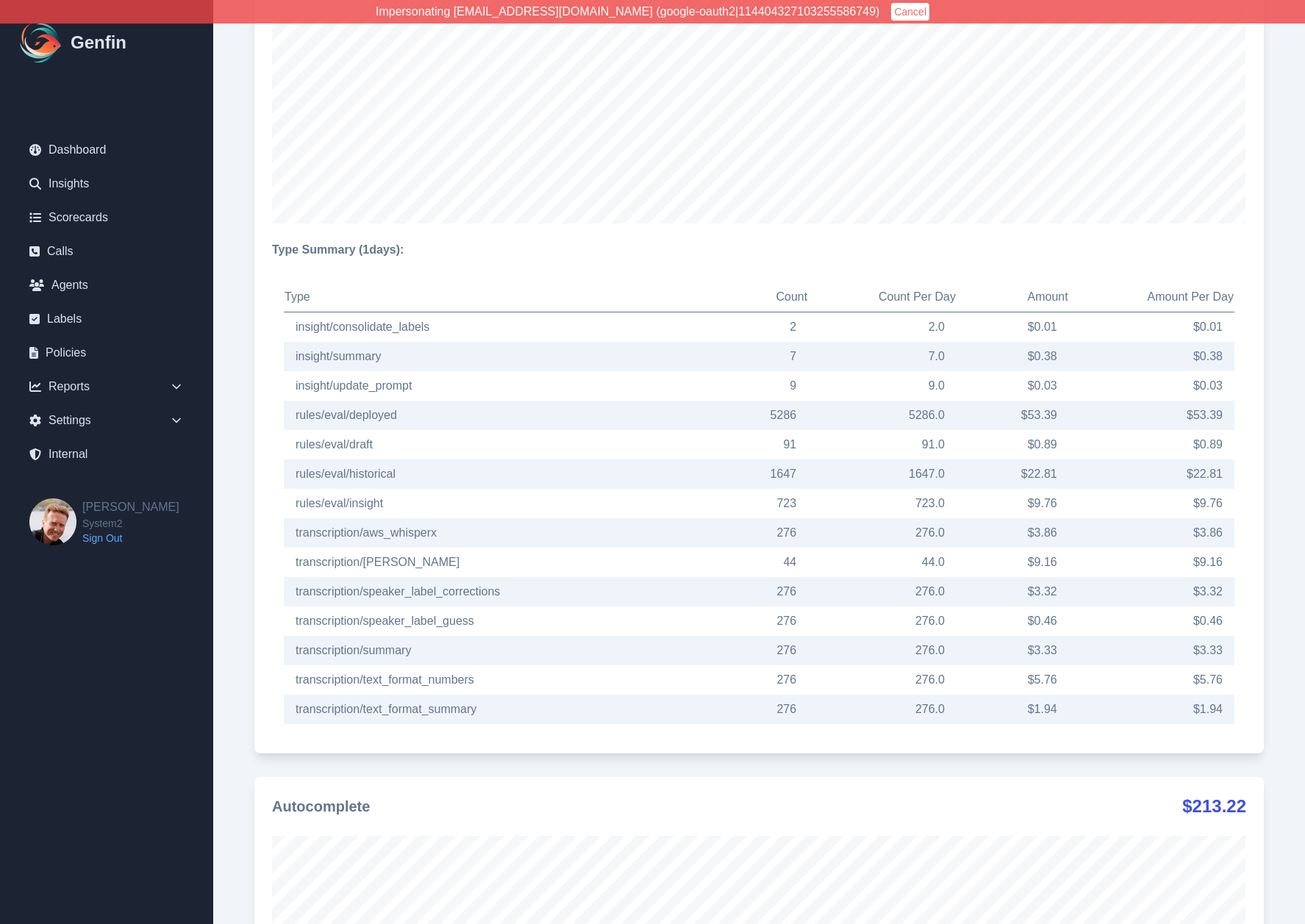
click at [834, 510] on td "723.0" at bounding box center [882, 503] width 148 height 29
click at [782, 414] on td "5286" at bounding box center [762, 414] width 94 height 29
drag, startPoint x: 769, startPoint y: 473, endPoint x: 803, endPoint y: 473, distance: 34.0
click at [803, 473] on td "1647" at bounding box center [762, 473] width 94 height 29
copy td "1647"
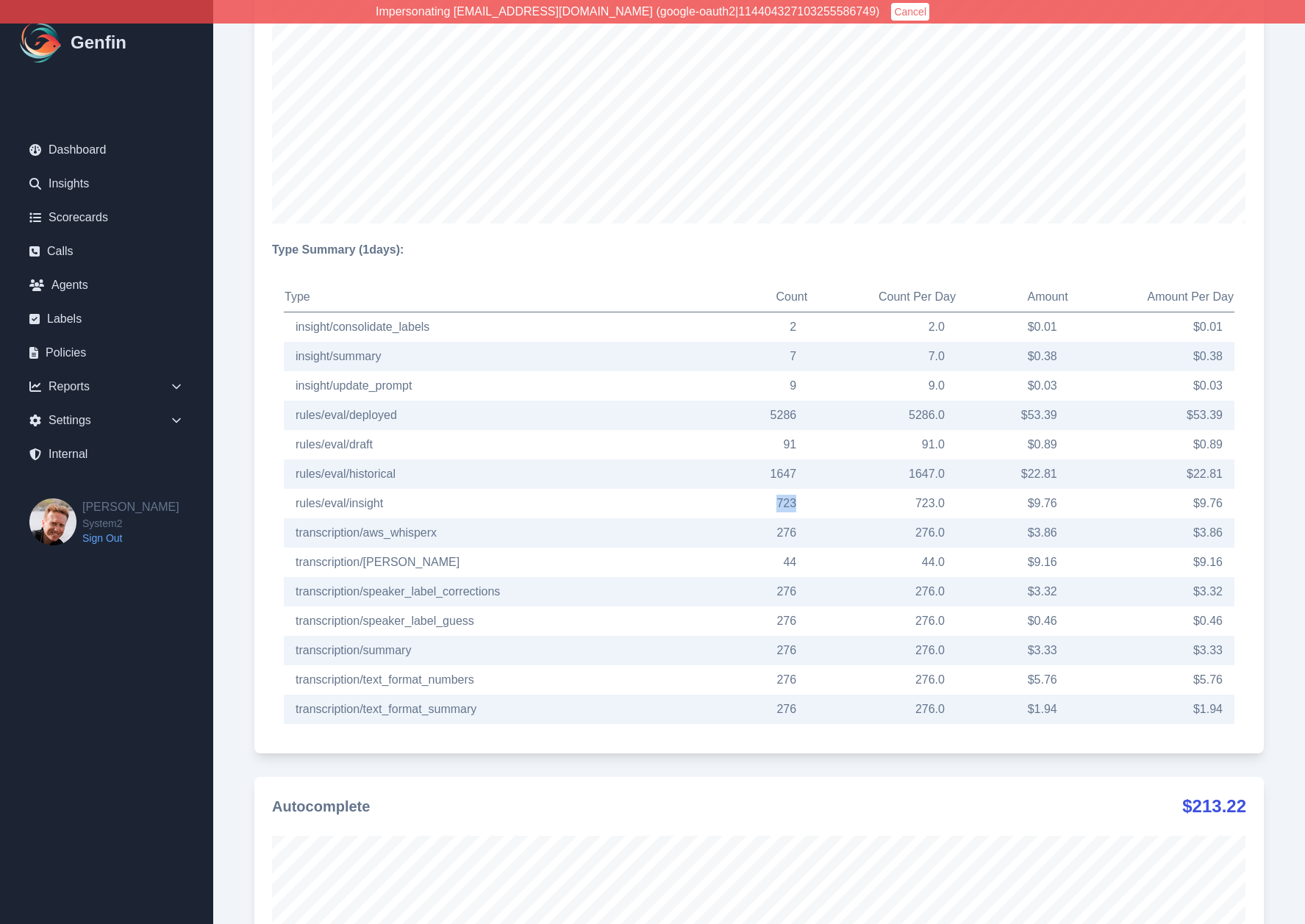
drag, startPoint x: 772, startPoint y: 499, endPoint x: 802, endPoint y: 503, distance: 30.3
click at [802, 503] on td "723" at bounding box center [762, 503] width 94 height 29
copy td "723"
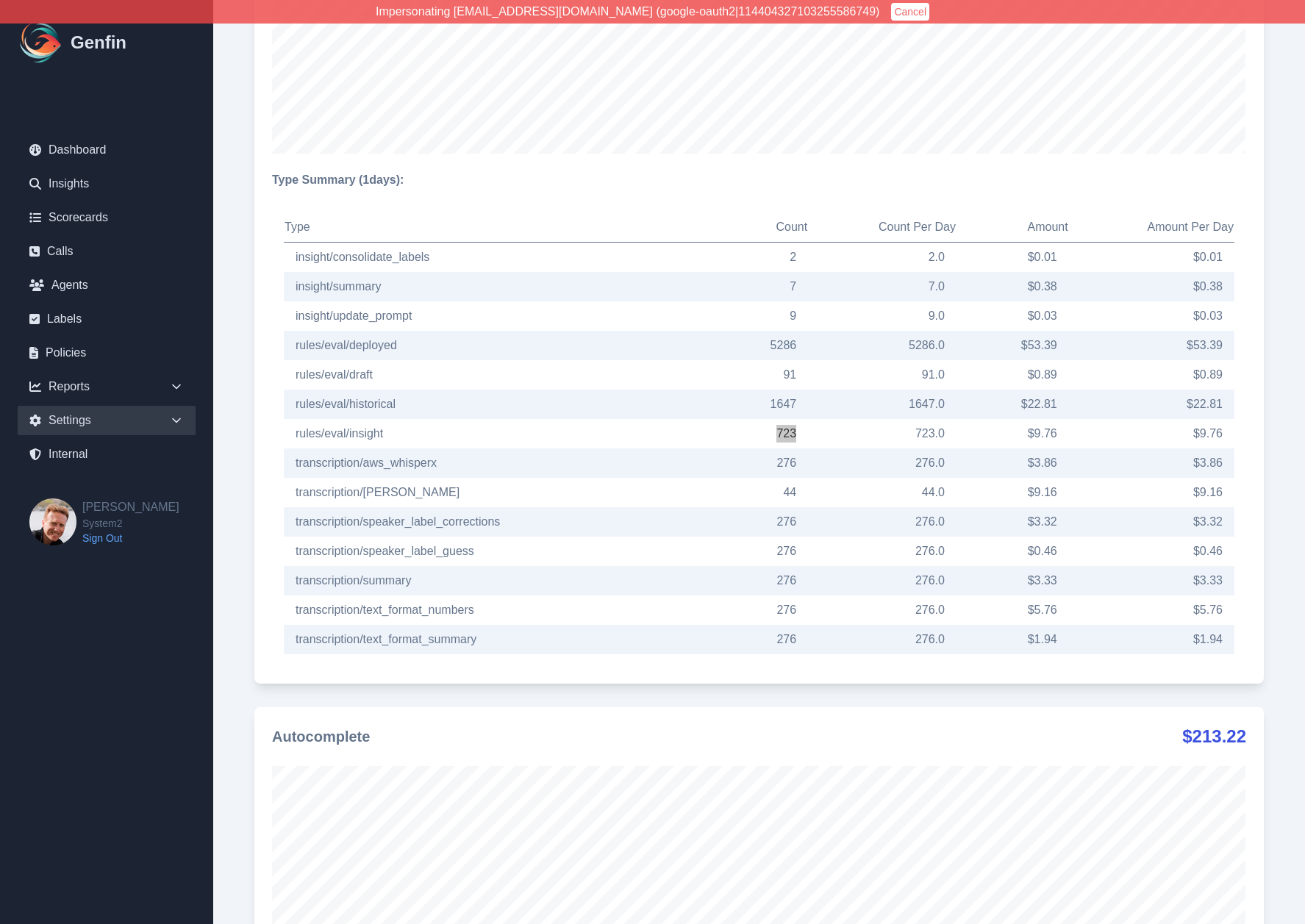
scroll to position [1306, 0]
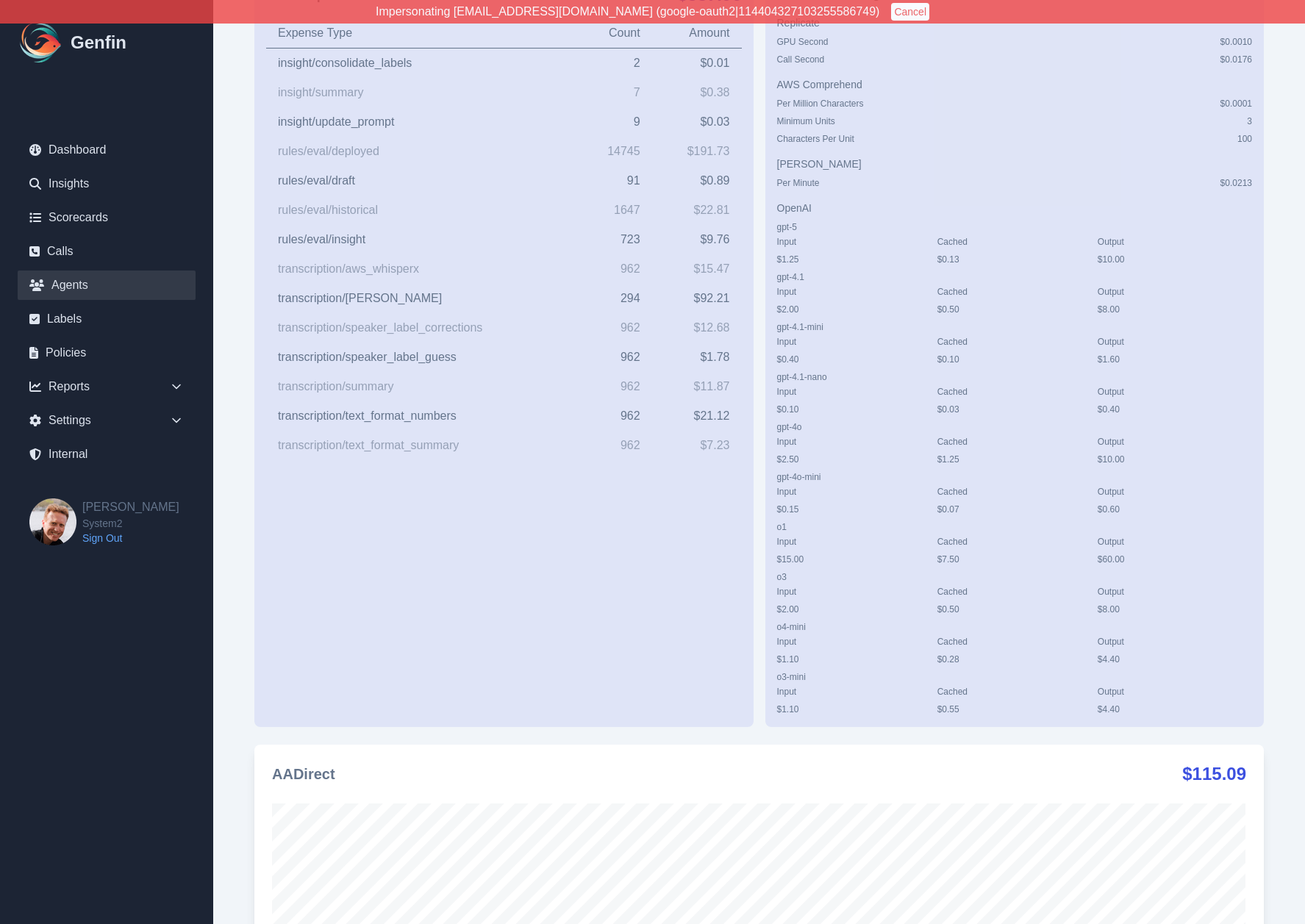
scroll to position [0, 0]
